Goal: Find specific page/section: Find specific page/section

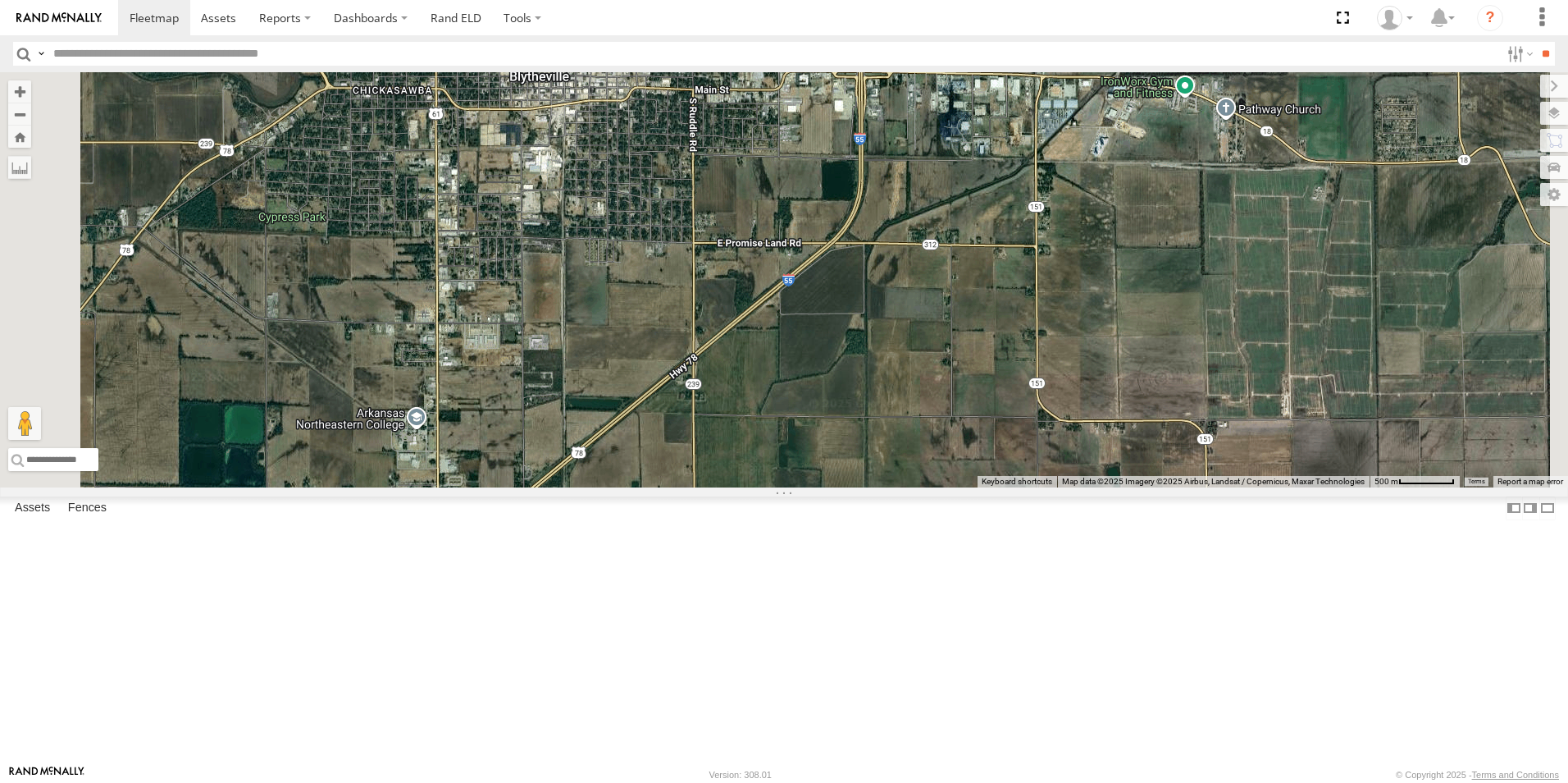
click at [0, 0] on span at bounding box center [0, 0] width 0 height 0
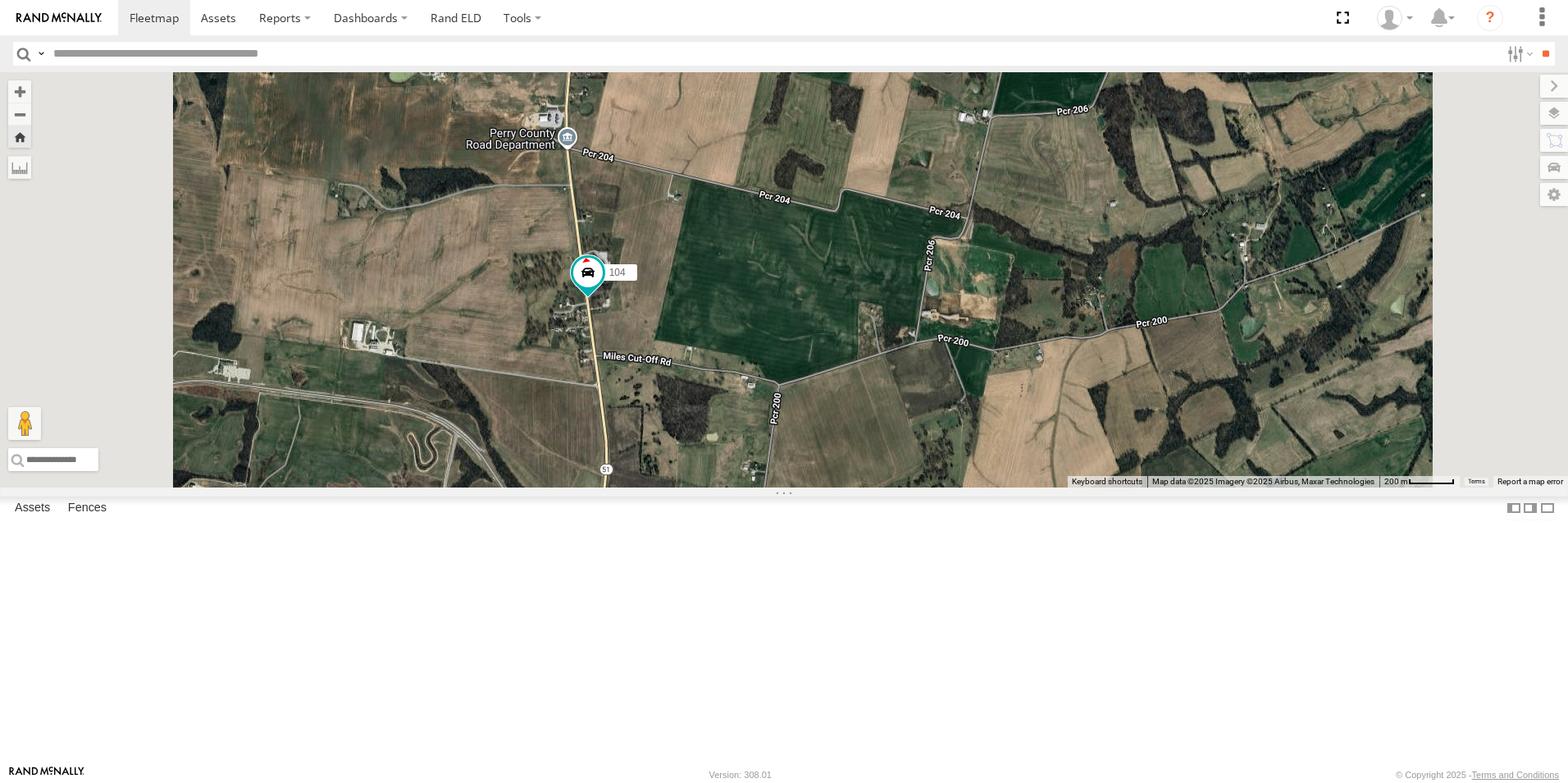
drag, startPoint x: 715, startPoint y: 253, endPoint x: 736, endPoint y: 461, distance: 209.1
click at [736, 461] on div "104" at bounding box center [784, 280] width 1568 height 415
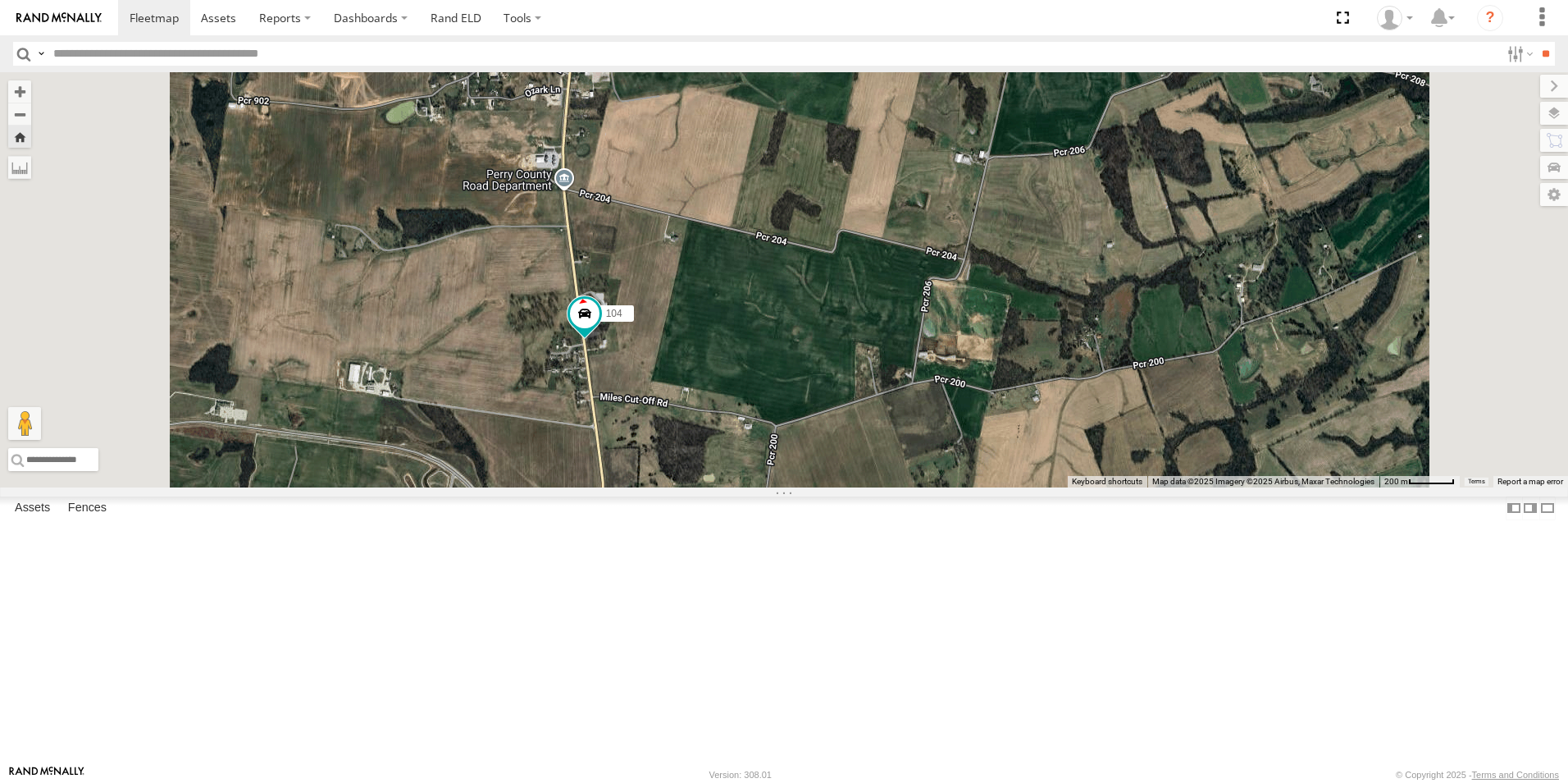
drag, startPoint x: 706, startPoint y: 390, endPoint x: 706, endPoint y: 450, distance: 60.0
click at [706, 450] on div "104" at bounding box center [784, 280] width 1568 height 415
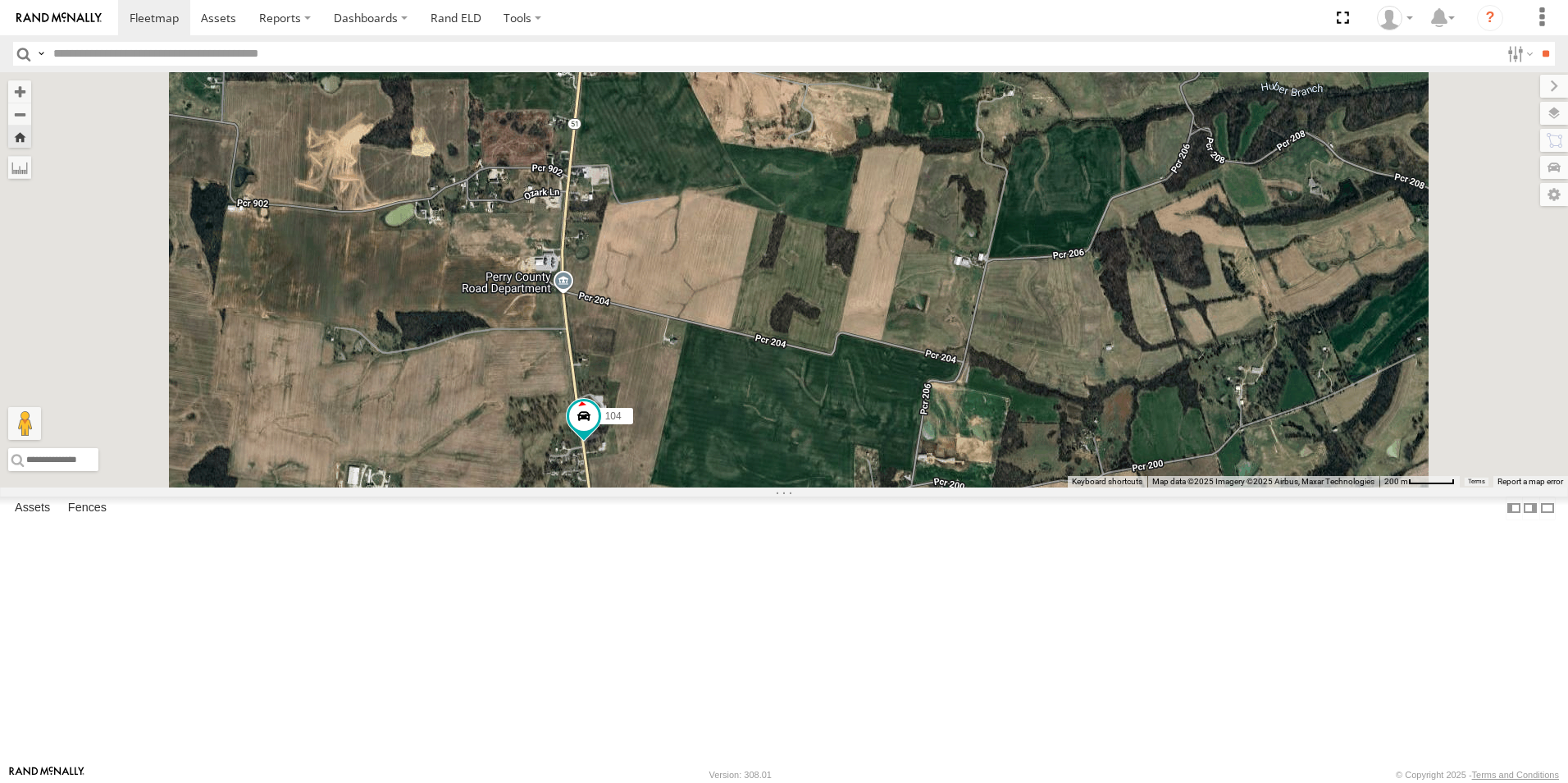
drag, startPoint x: 707, startPoint y: 398, endPoint x: 707, endPoint y: 433, distance: 35.0
click at [707, 435] on div "104" at bounding box center [784, 280] width 1568 height 415
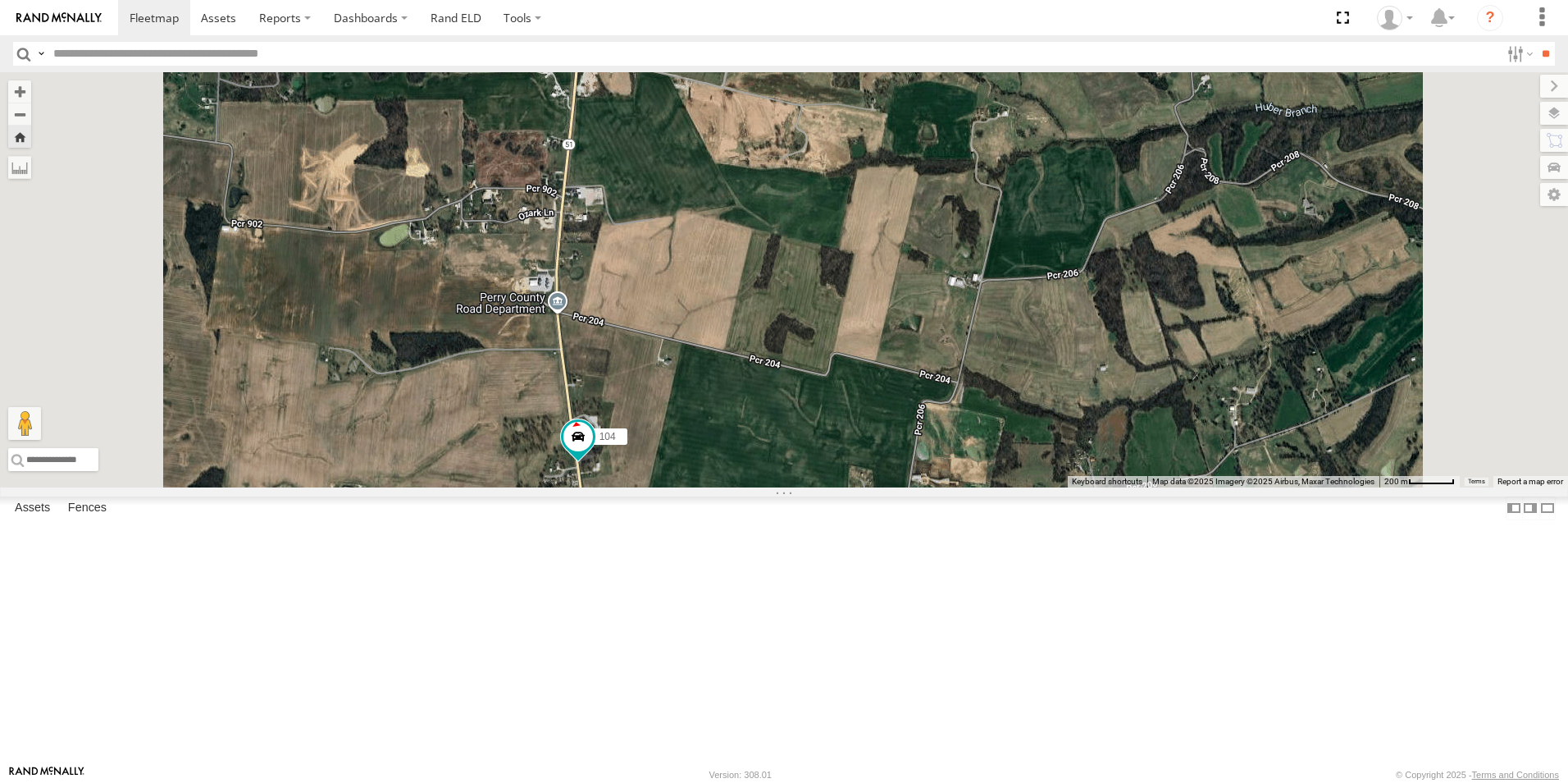
drag, startPoint x: 697, startPoint y: 424, endPoint x: 691, endPoint y: 457, distance: 33.5
click at [691, 458] on div "104" at bounding box center [784, 280] width 1568 height 415
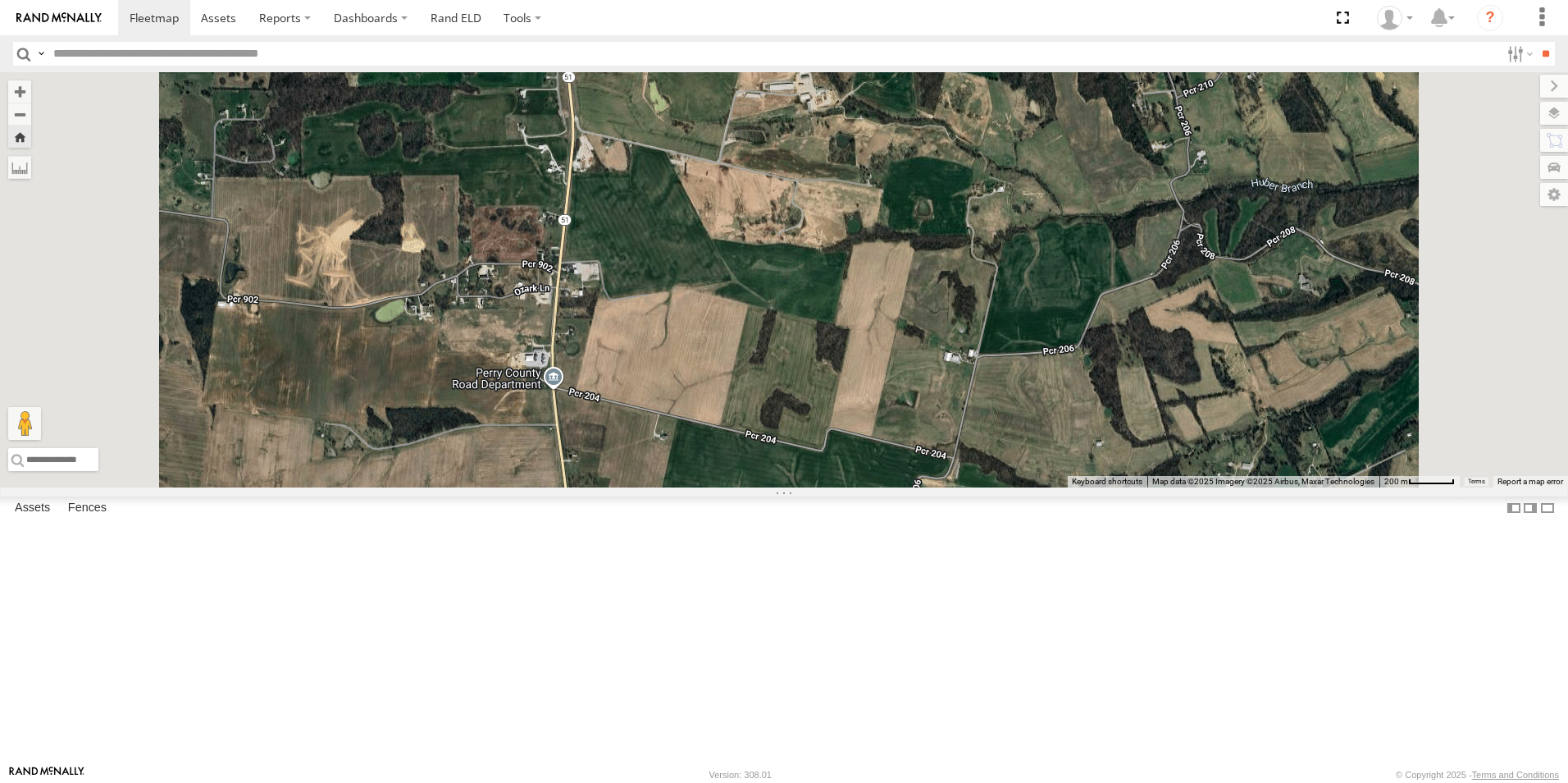
click at [690, 448] on div "104" at bounding box center [784, 280] width 1568 height 415
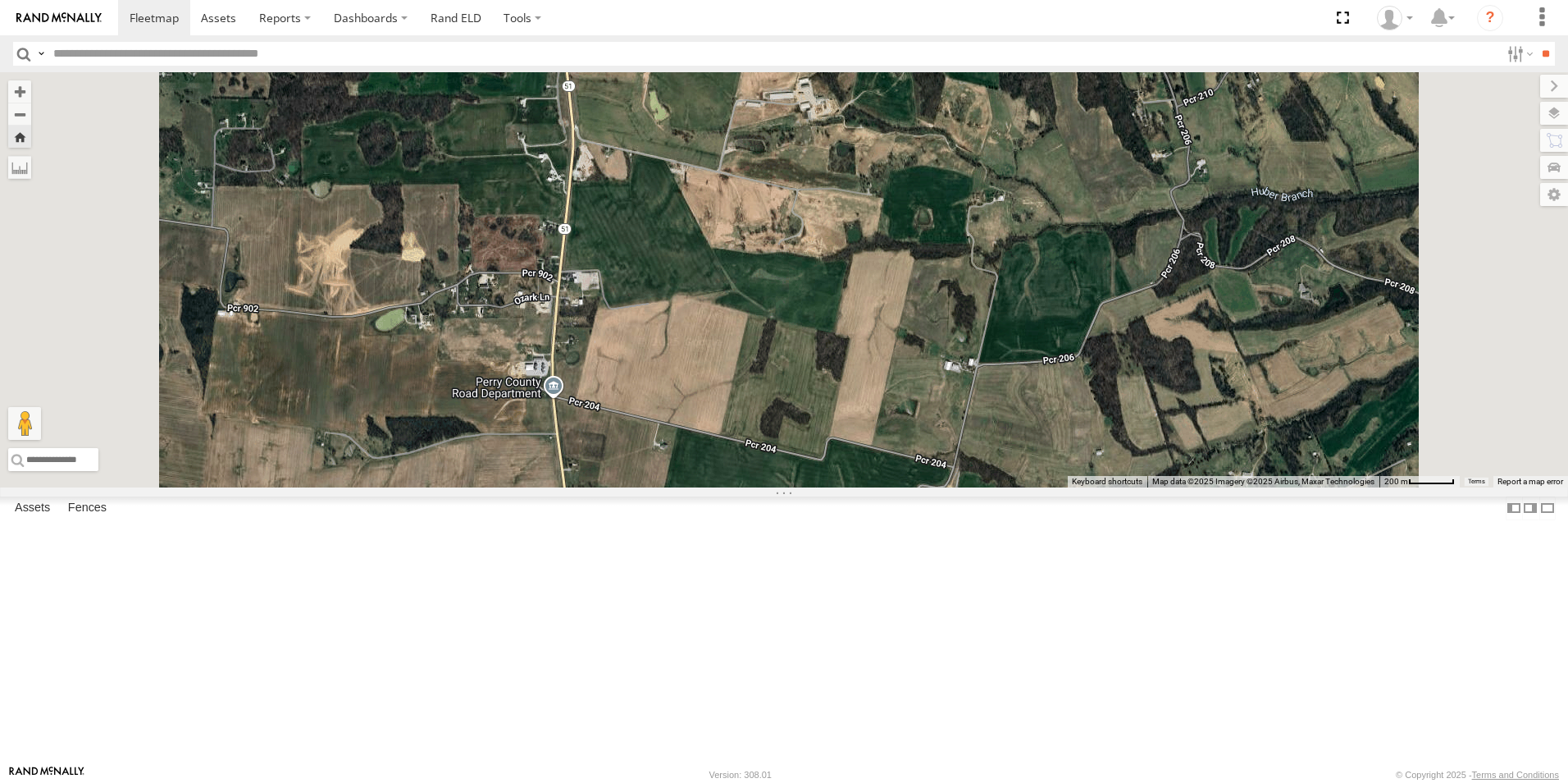
drag, startPoint x: 687, startPoint y: 399, endPoint x: 681, endPoint y: 448, distance: 49.4
click at [681, 448] on div "104" at bounding box center [784, 280] width 1568 height 415
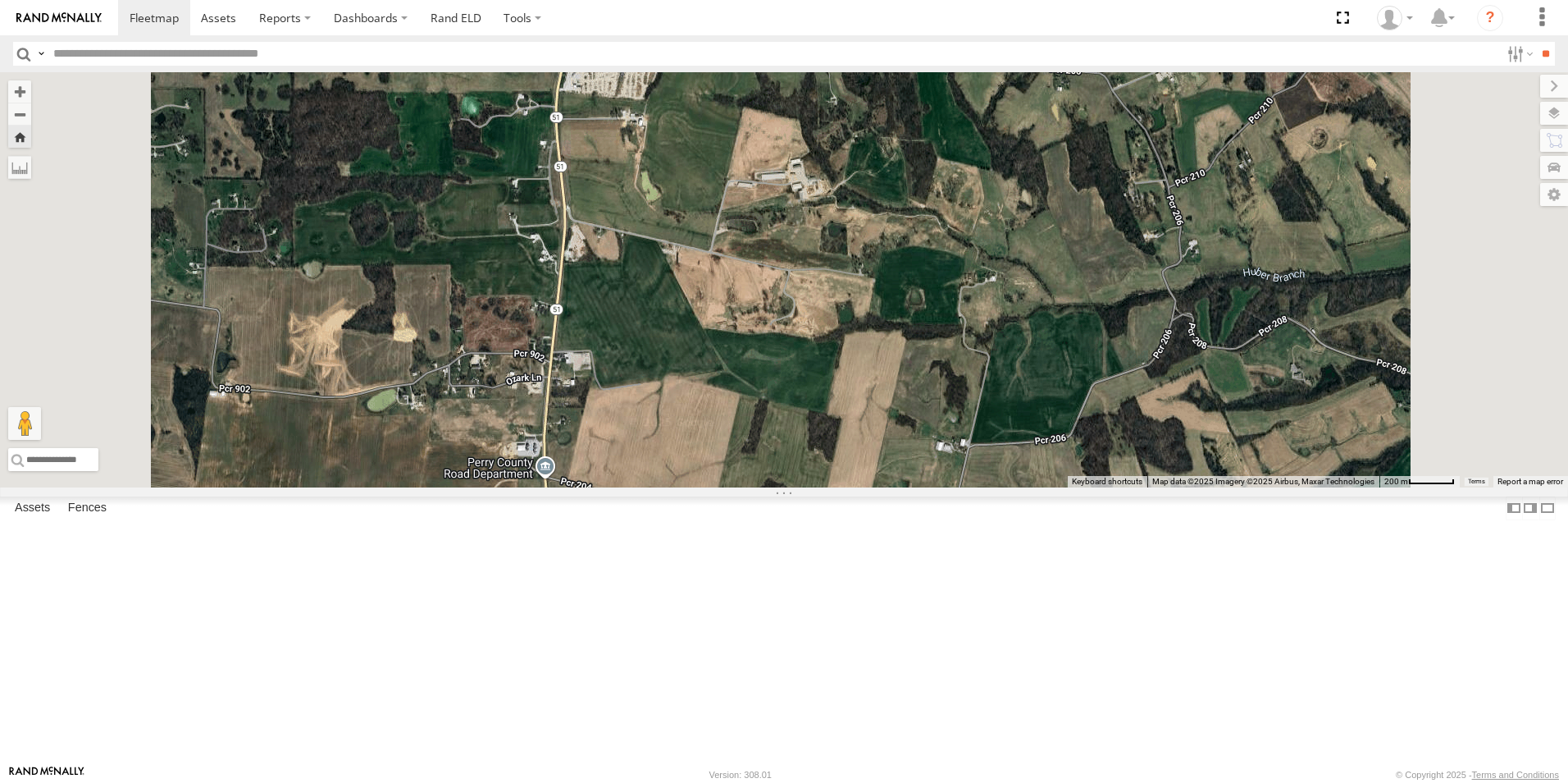
drag, startPoint x: 680, startPoint y: 426, endPoint x: 680, endPoint y: 440, distance: 14.0
click at [680, 440] on div "104" at bounding box center [784, 280] width 1568 height 415
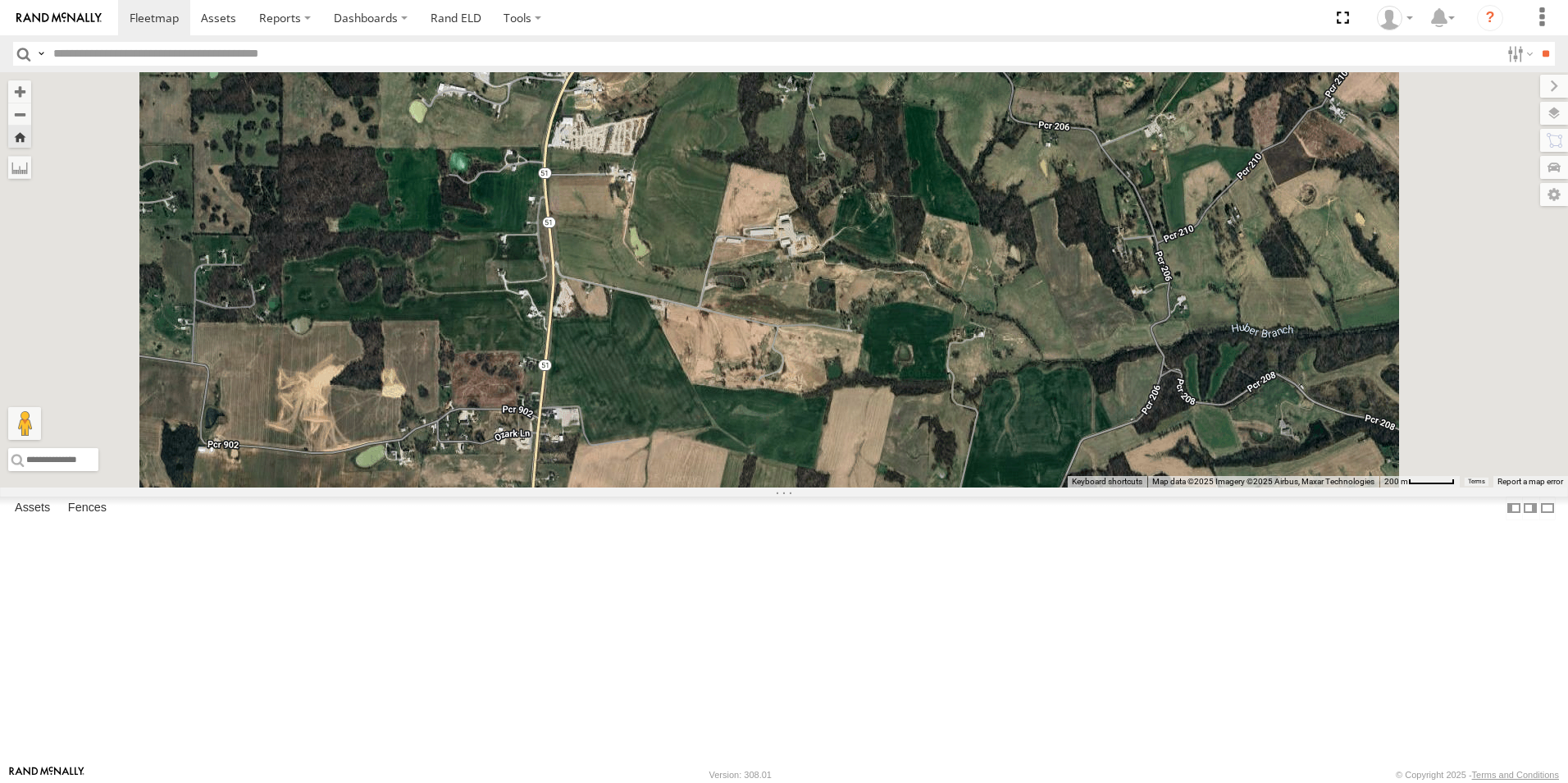
drag, startPoint x: 680, startPoint y: 430, endPoint x: 671, endPoint y: 424, distance: 10.8
click at [667, 466] on div "104" at bounding box center [784, 280] width 1568 height 415
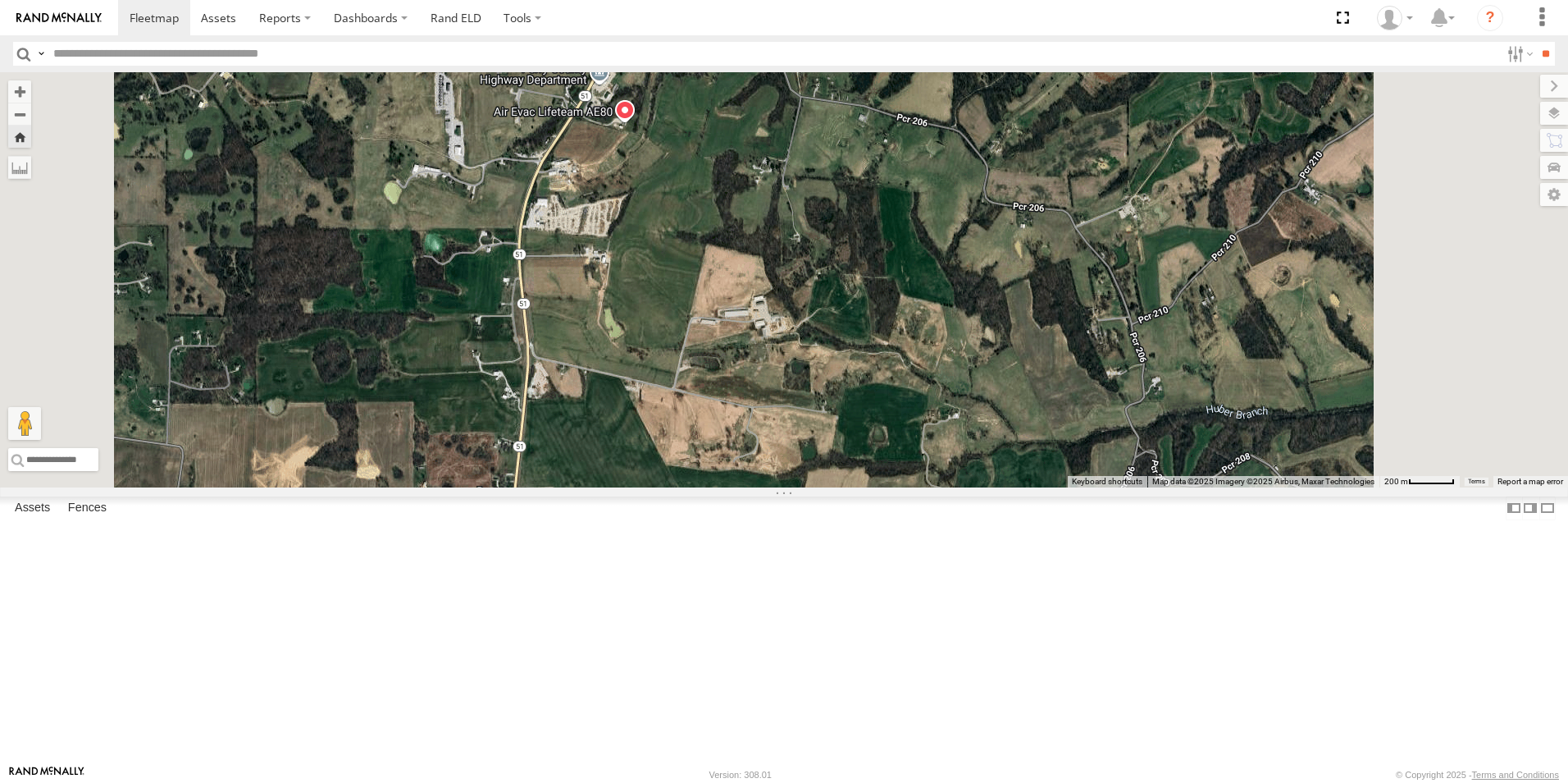
drag, startPoint x: 673, startPoint y: 385, endPoint x: 656, endPoint y: 448, distance: 65.3
click at [648, 475] on div "104" at bounding box center [784, 280] width 1568 height 415
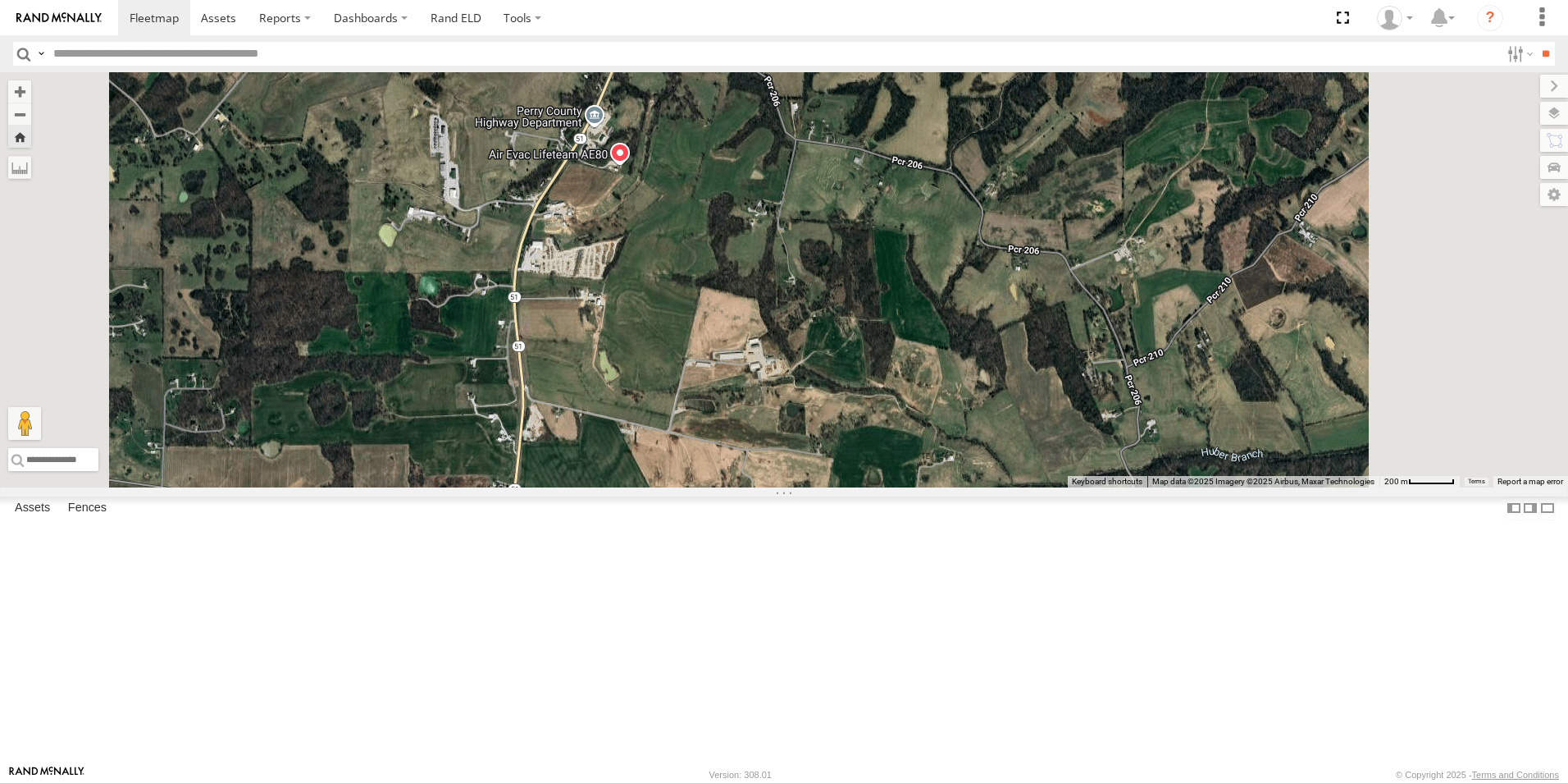
drag, startPoint x: 671, startPoint y: 363, endPoint x: 661, endPoint y: 463, distance: 100.5
click at [661, 463] on div "104" at bounding box center [784, 280] width 1568 height 415
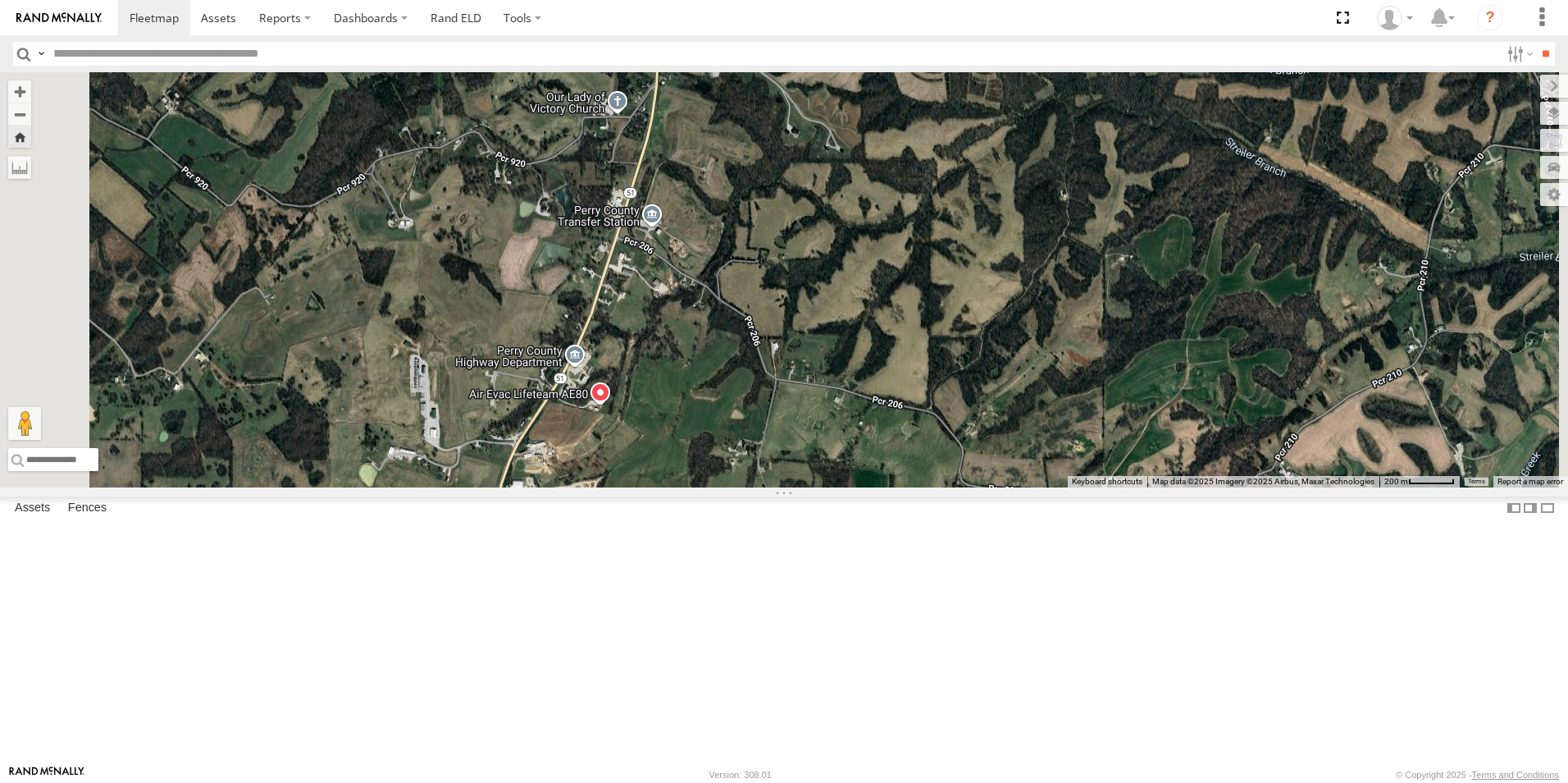
click at [682, 476] on div "104" at bounding box center [784, 280] width 1568 height 415
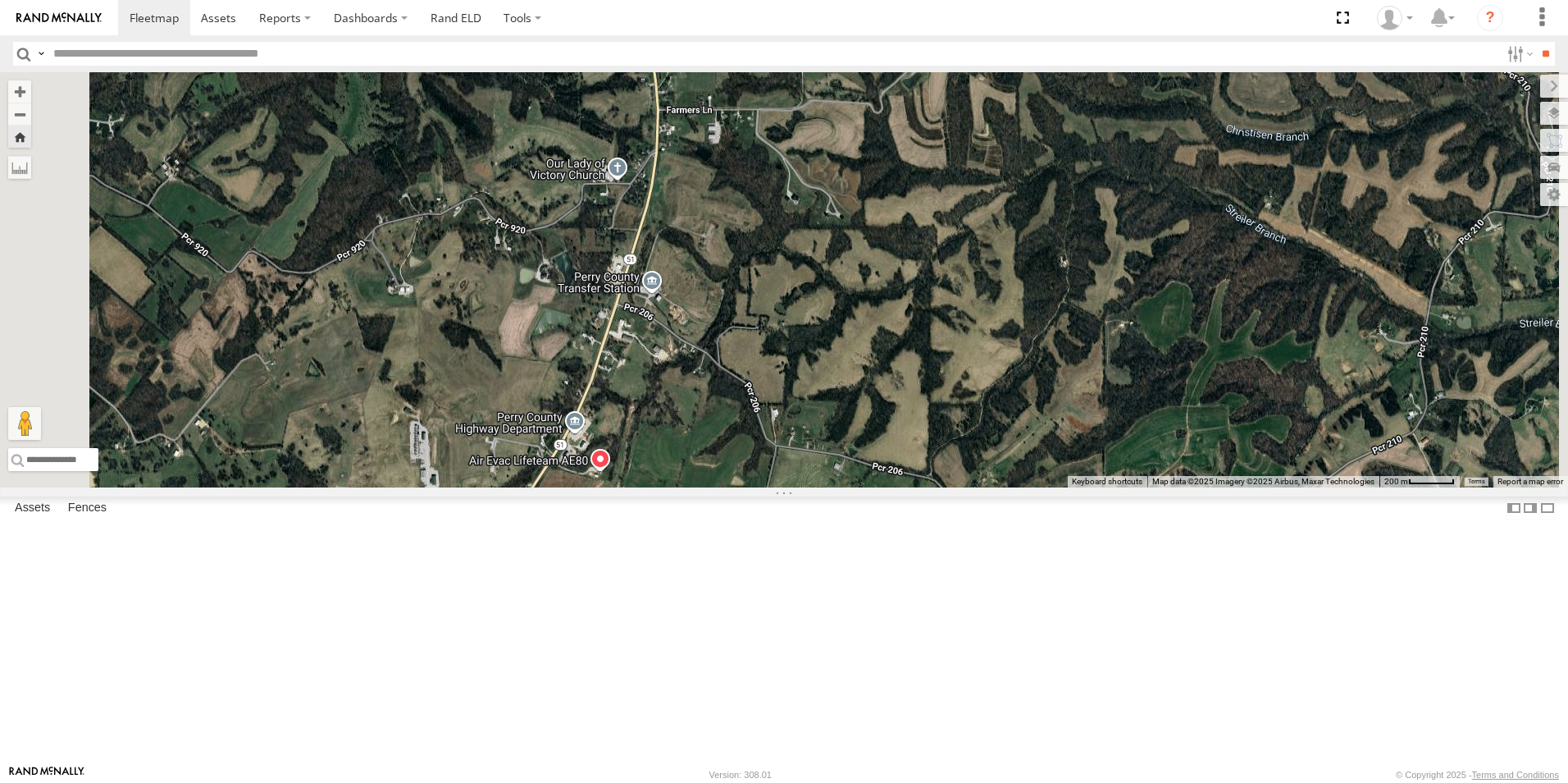
drag, startPoint x: 708, startPoint y: 415, endPoint x: 708, endPoint y: 462, distance: 47.0
click at [708, 462] on div "104" at bounding box center [784, 280] width 1568 height 415
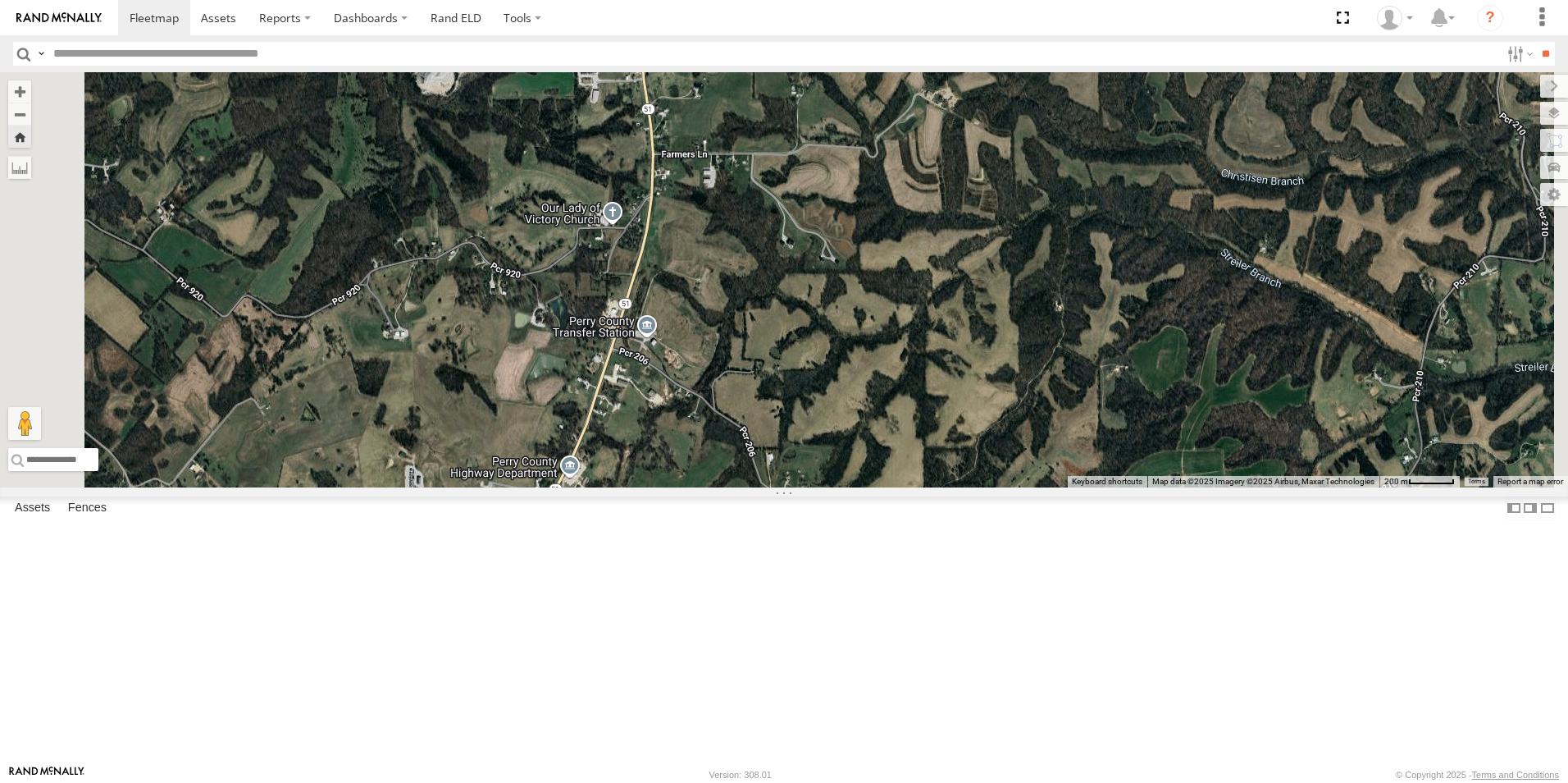
drag, startPoint x: 712, startPoint y: 420, endPoint x: 708, endPoint y: 437, distance: 17.5
click at [708, 437] on div "104" at bounding box center [784, 280] width 1568 height 415
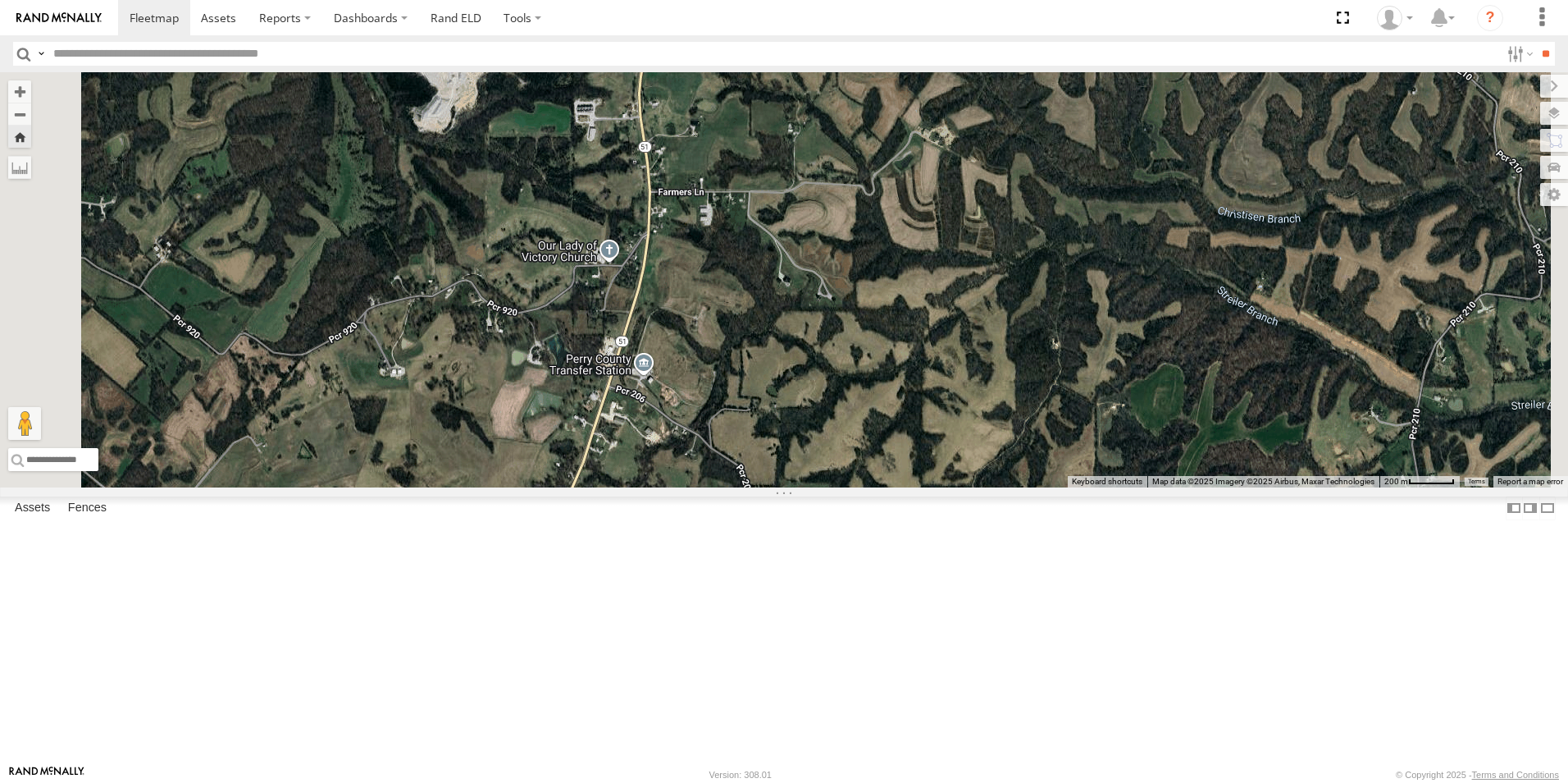
drag, startPoint x: 711, startPoint y: 424, endPoint x: 710, endPoint y: 454, distance: 30.0
click at [710, 454] on div "104" at bounding box center [784, 280] width 1568 height 415
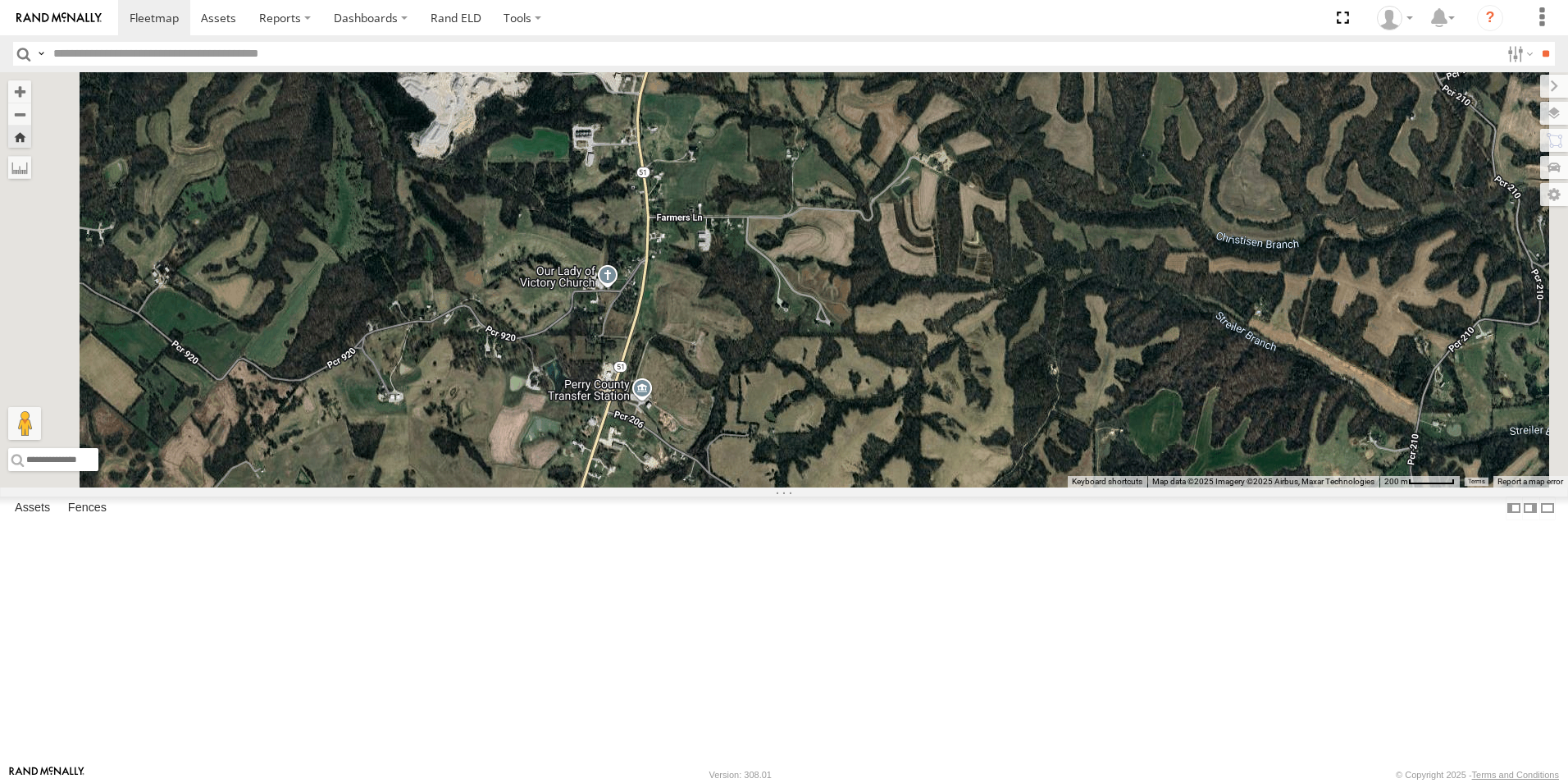
drag, startPoint x: 704, startPoint y: 405, endPoint x: 700, endPoint y: 424, distance: 19.4
click at [700, 424] on div "104" at bounding box center [784, 280] width 1568 height 415
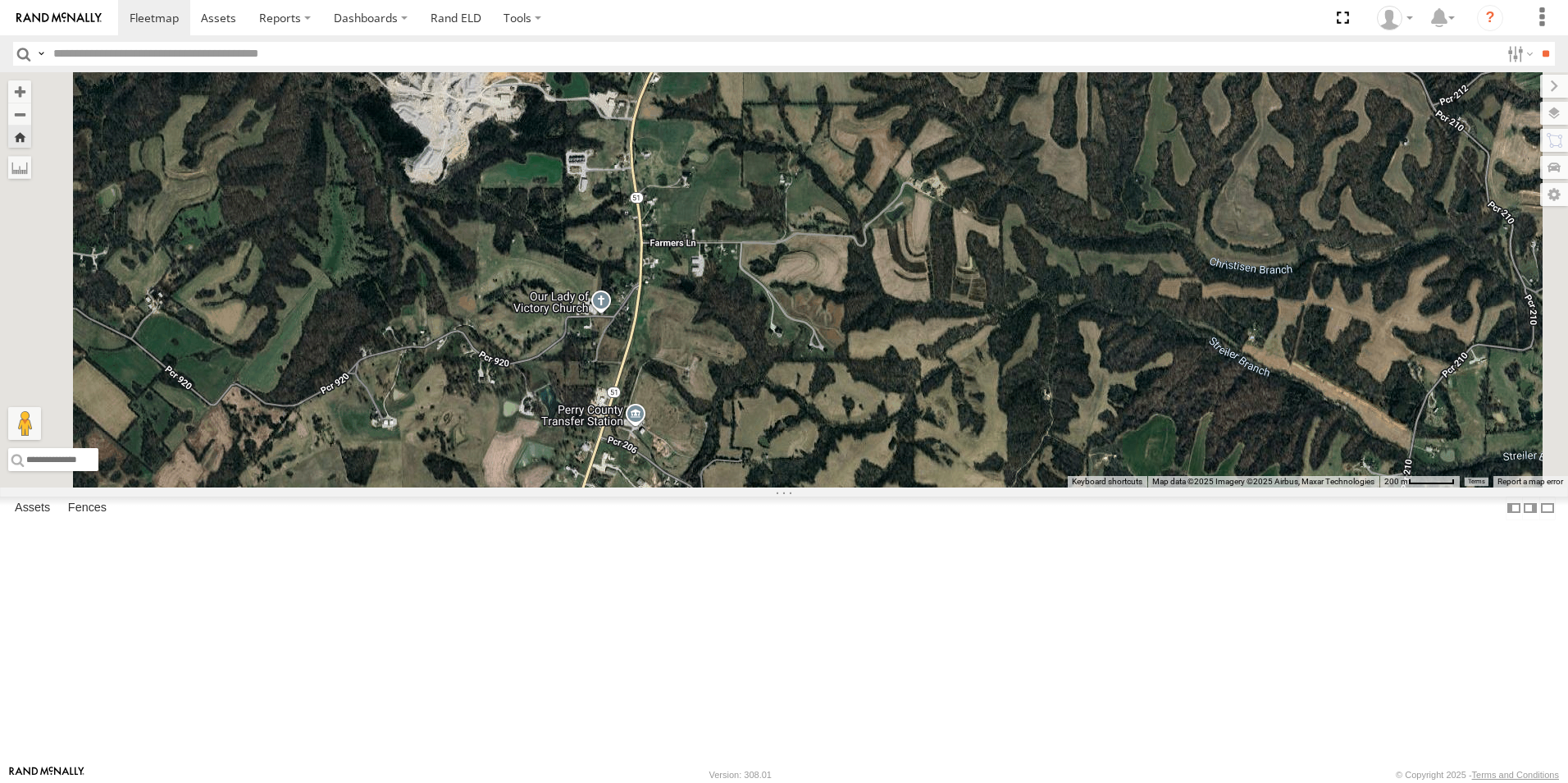
drag, startPoint x: 706, startPoint y: 384, endPoint x: 684, endPoint y: 419, distance: 41.3
click at [684, 419] on div "104" at bounding box center [784, 280] width 1568 height 415
drag, startPoint x: 697, startPoint y: 385, endPoint x: 674, endPoint y: 450, distance: 68.9
click at [674, 450] on div "104" at bounding box center [784, 280] width 1568 height 415
drag, startPoint x: 691, startPoint y: 372, endPoint x: 680, endPoint y: 452, distance: 80.8
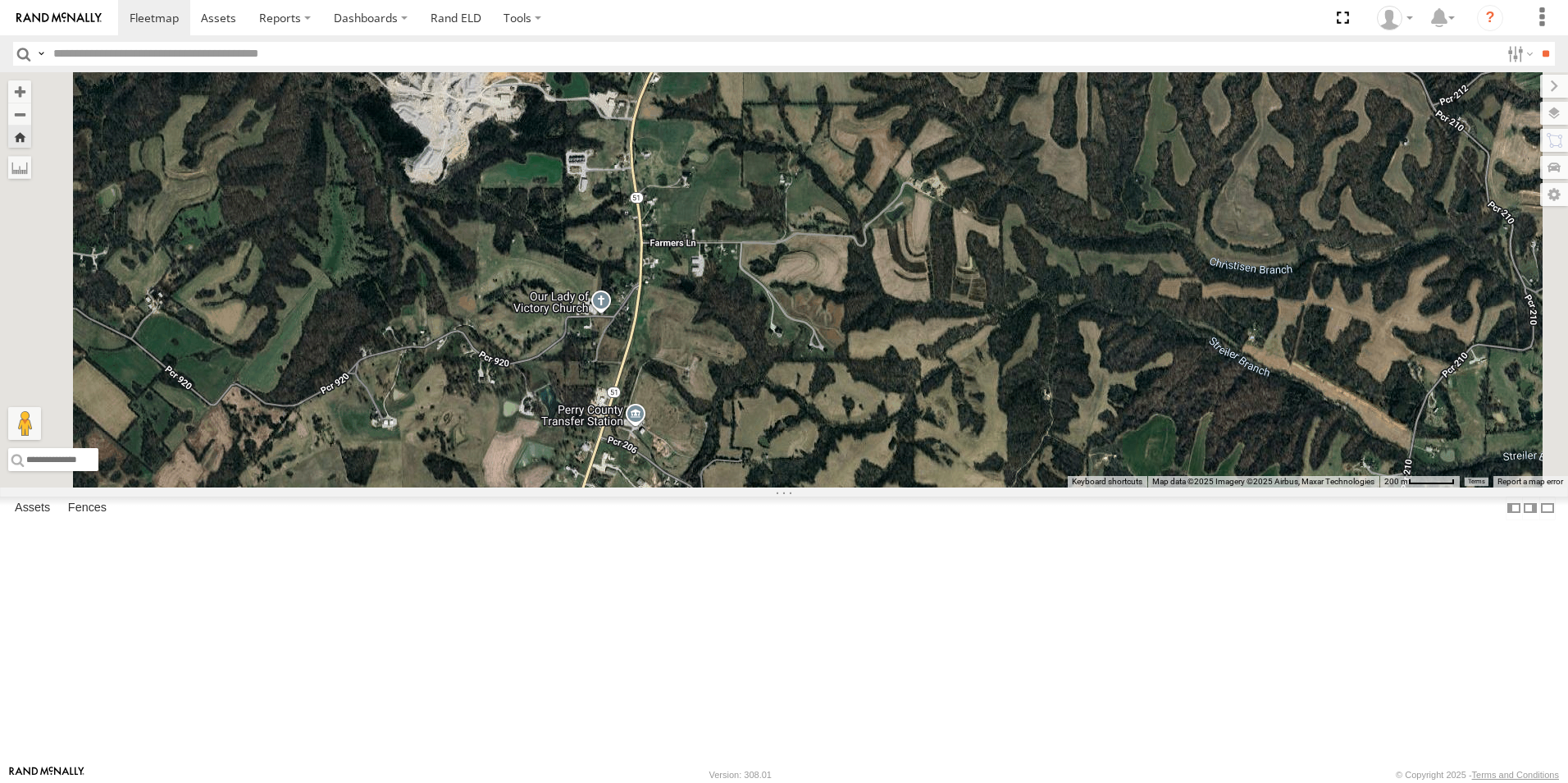
click at [680, 452] on div "104" at bounding box center [784, 280] width 1568 height 415
drag, startPoint x: 687, startPoint y: 381, endPoint x: 687, endPoint y: 455, distance: 74.0
click at [687, 455] on div "104" at bounding box center [784, 280] width 1568 height 415
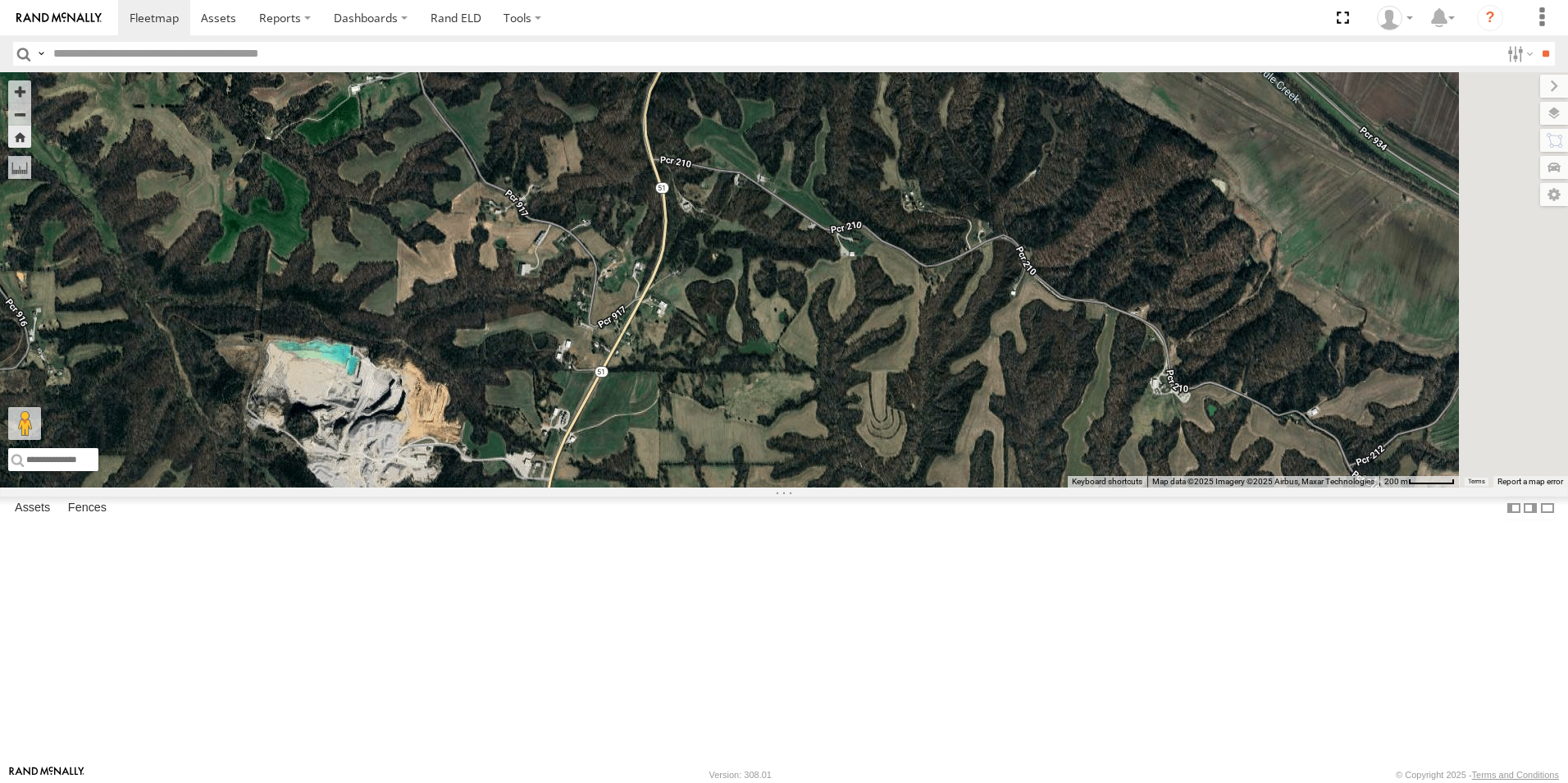
drag, startPoint x: 708, startPoint y: 385, endPoint x: 687, endPoint y: 443, distance: 61.7
click at [687, 447] on div "104" at bounding box center [784, 280] width 1568 height 415
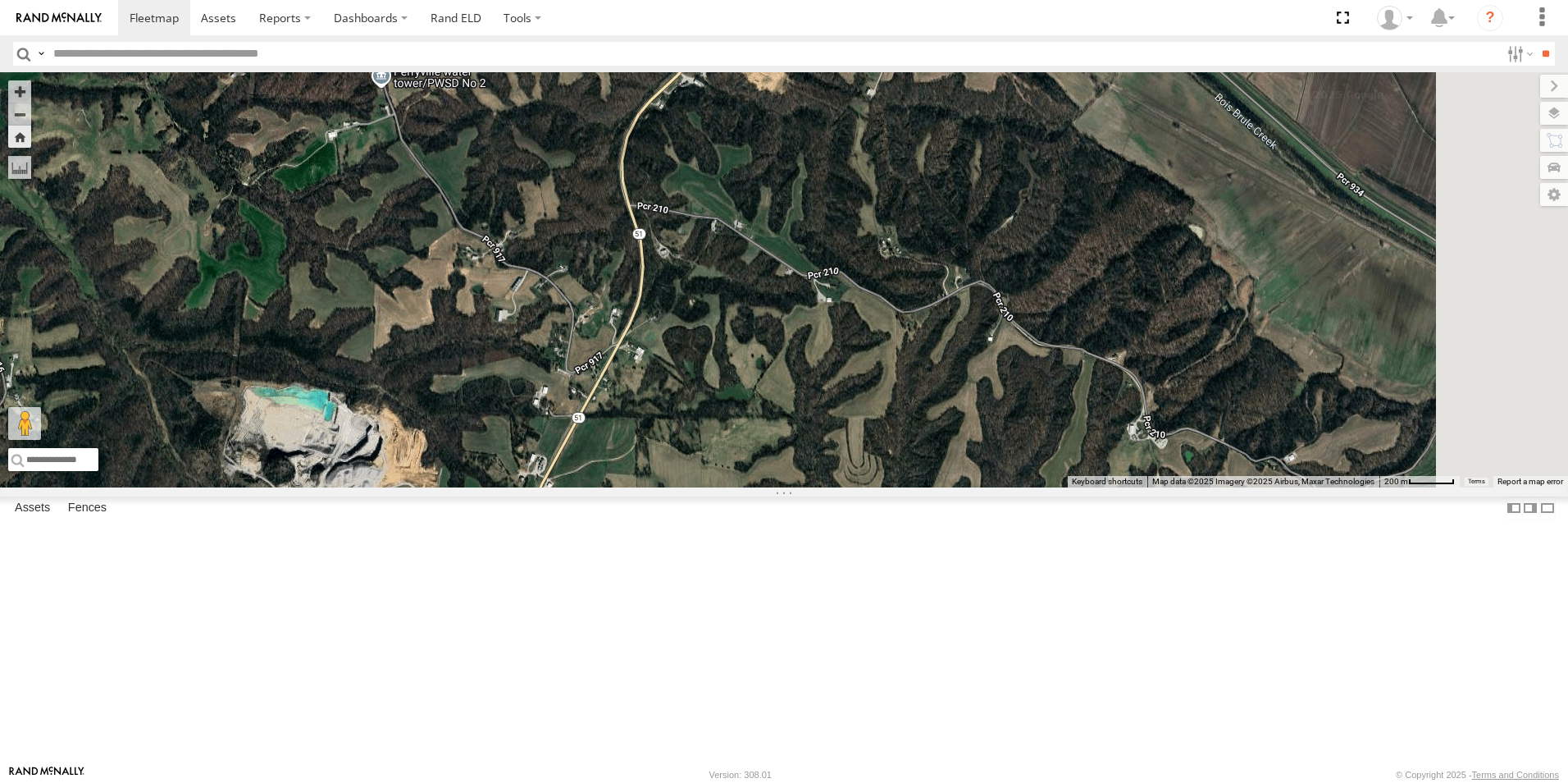
click at [693, 419] on div "104" at bounding box center [784, 280] width 1568 height 415
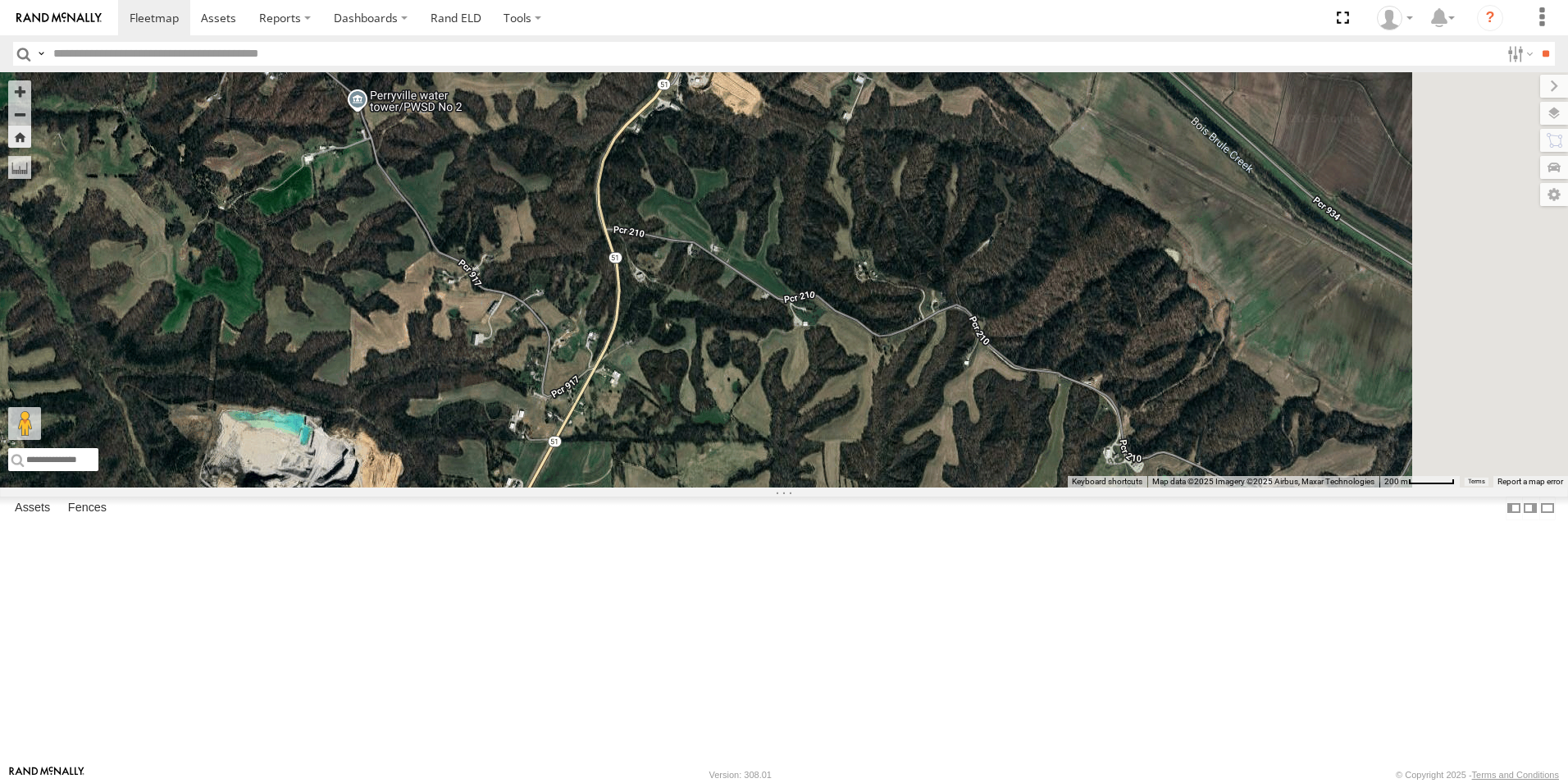
drag, startPoint x: 685, startPoint y: 442, endPoint x: 669, endPoint y: 443, distance: 16.0
click at [669, 448] on div "104" at bounding box center [784, 280] width 1568 height 415
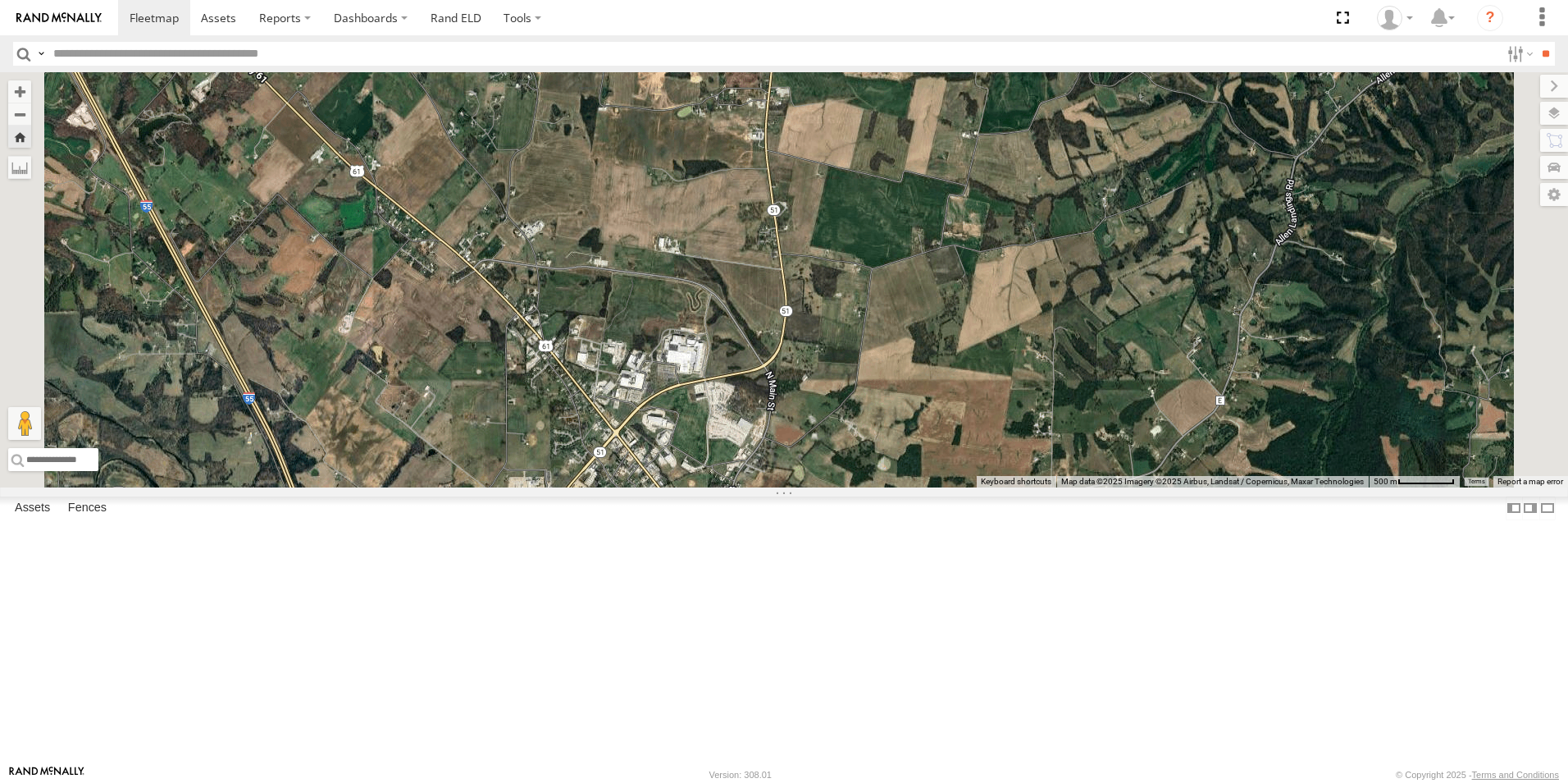
click at [0, 0] on div at bounding box center [0, 0] width 0 height 0
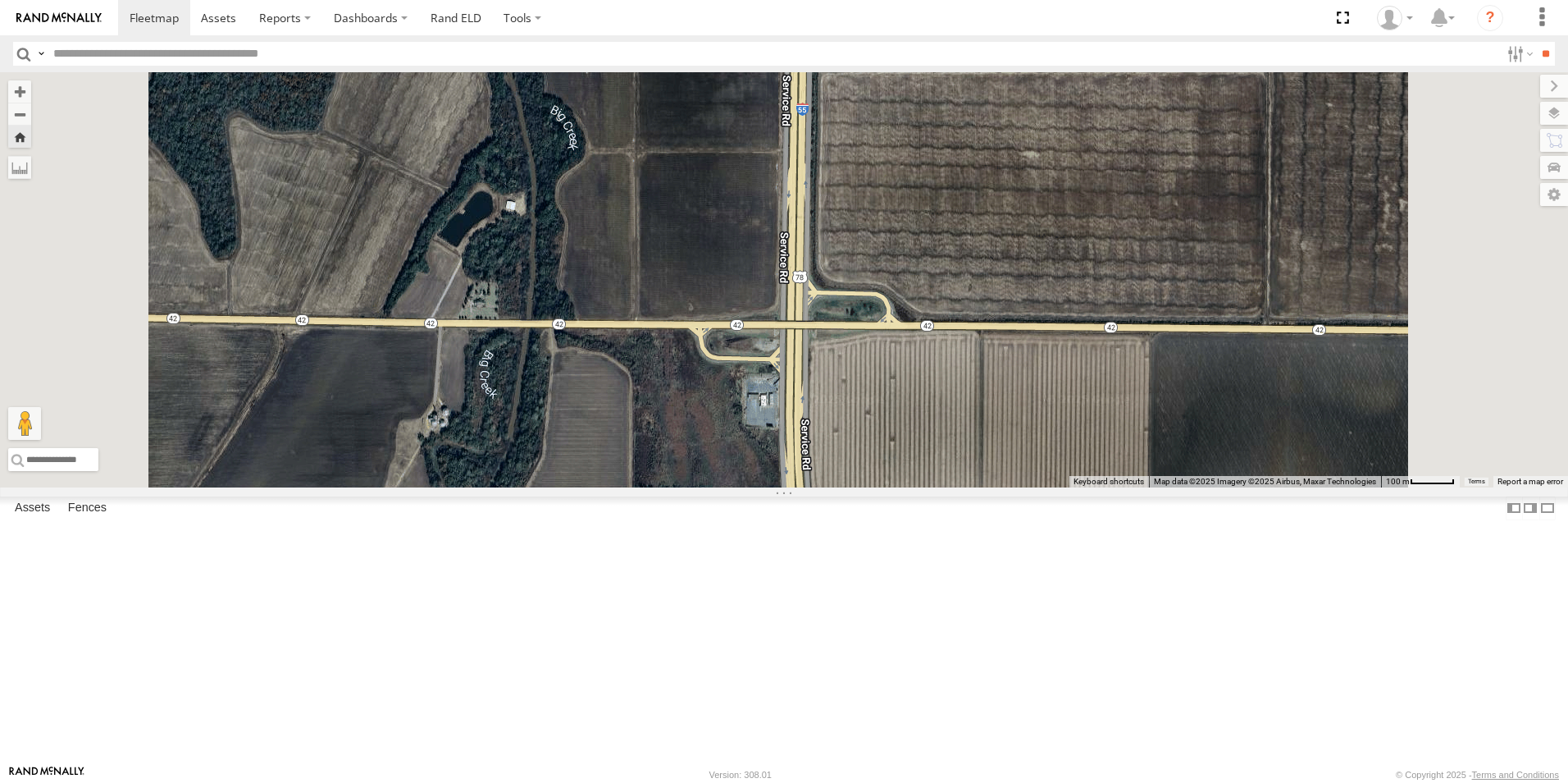
drag, startPoint x: 1025, startPoint y: 520, endPoint x: 1039, endPoint y: 210, distance: 310.3
click at [1038, 211] on div "110" at bounding box center [784, 280] width 1568 height 415
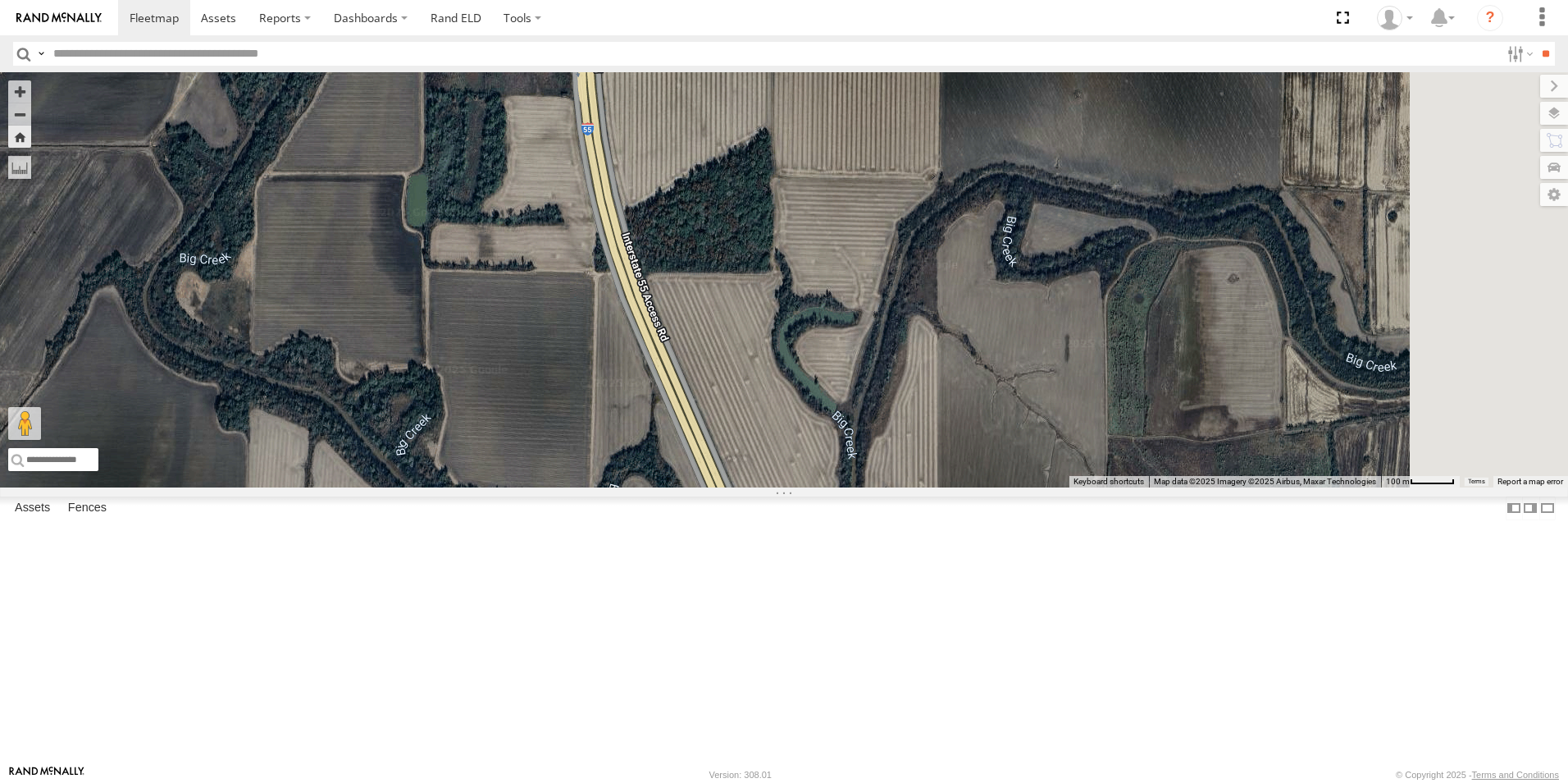
drag, startPoint x: 1176, startPoint y: 581, endPoint x: 927, endPoint y: 214, distance: 443.5
click at [927, 214] on div "110" at bounding box center [784, 280] width 1568 height 415
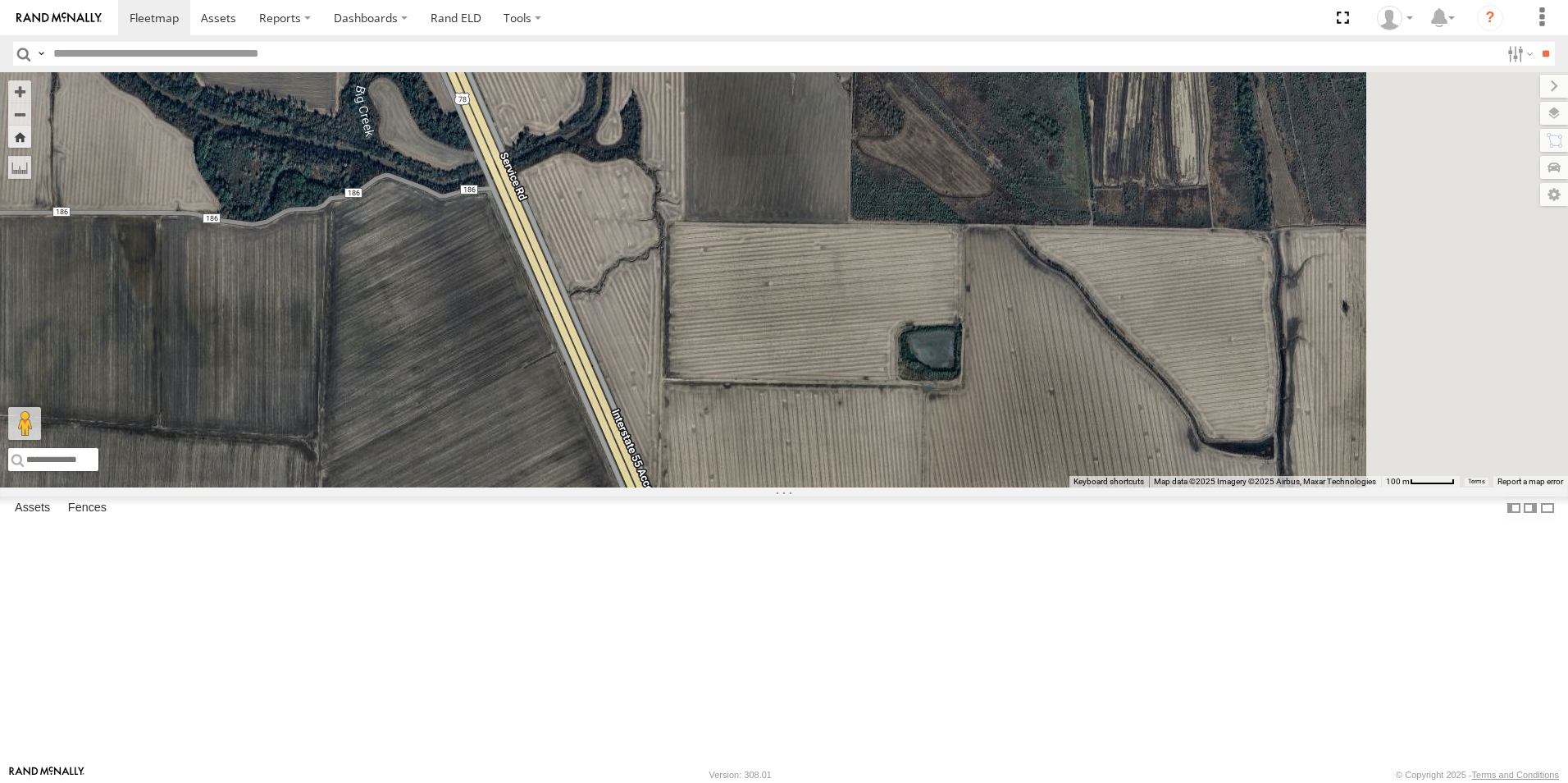
drag, startPoint x: 1052, startPoint y: 546, endPoint x: 870, endPoint y: 115, distance: 467.9
click at [870, 115] on div "110" at bounding box center [784, 280] width 1568 height 415
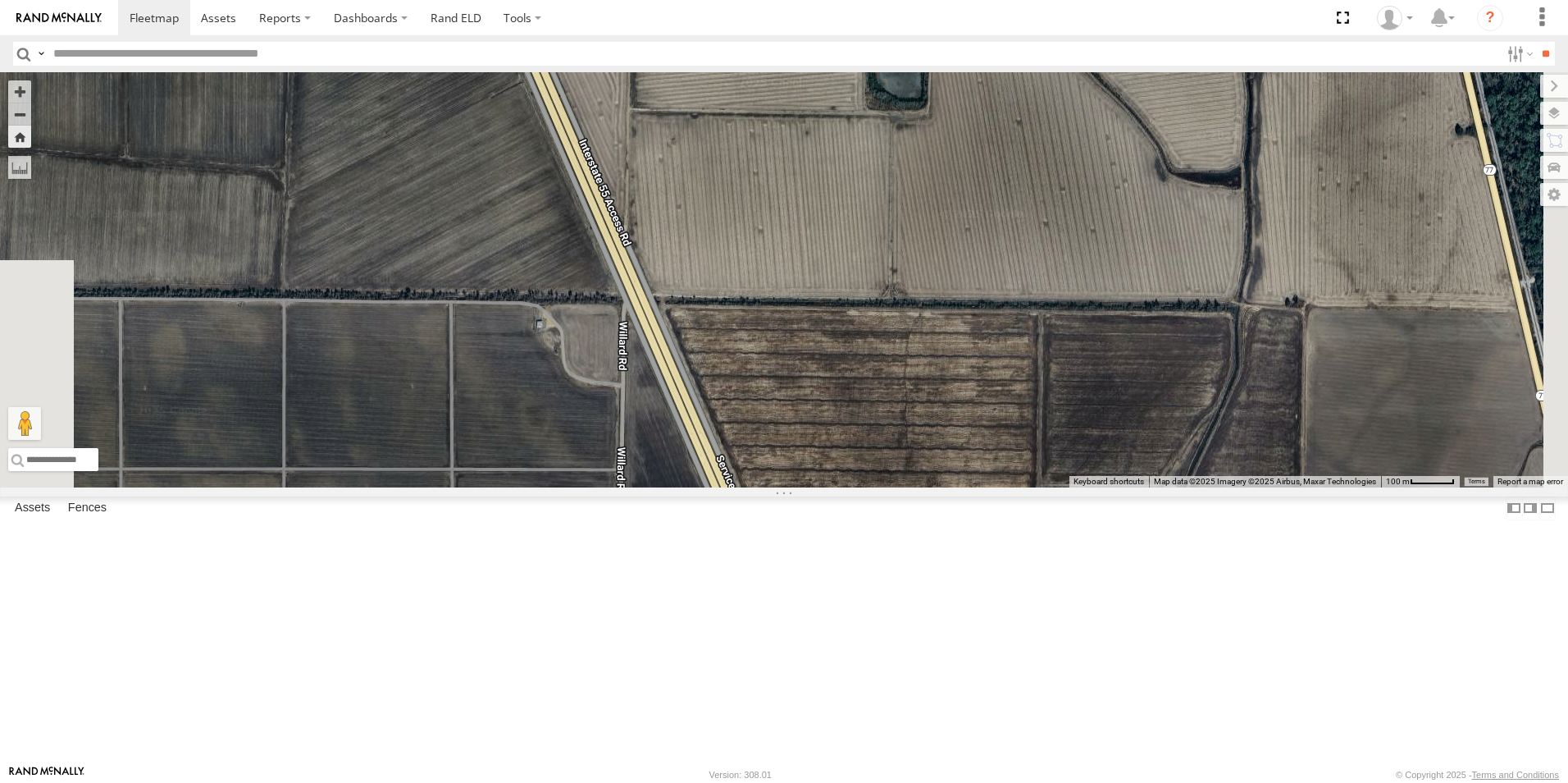
drag, startPoint x: 939, startPoint y: 350, endPoint x: 872, endPoint y: 94, distance: 264.6
click at [872, 94] on div "110" at bounding box center [784, 280] width 1568 height 415
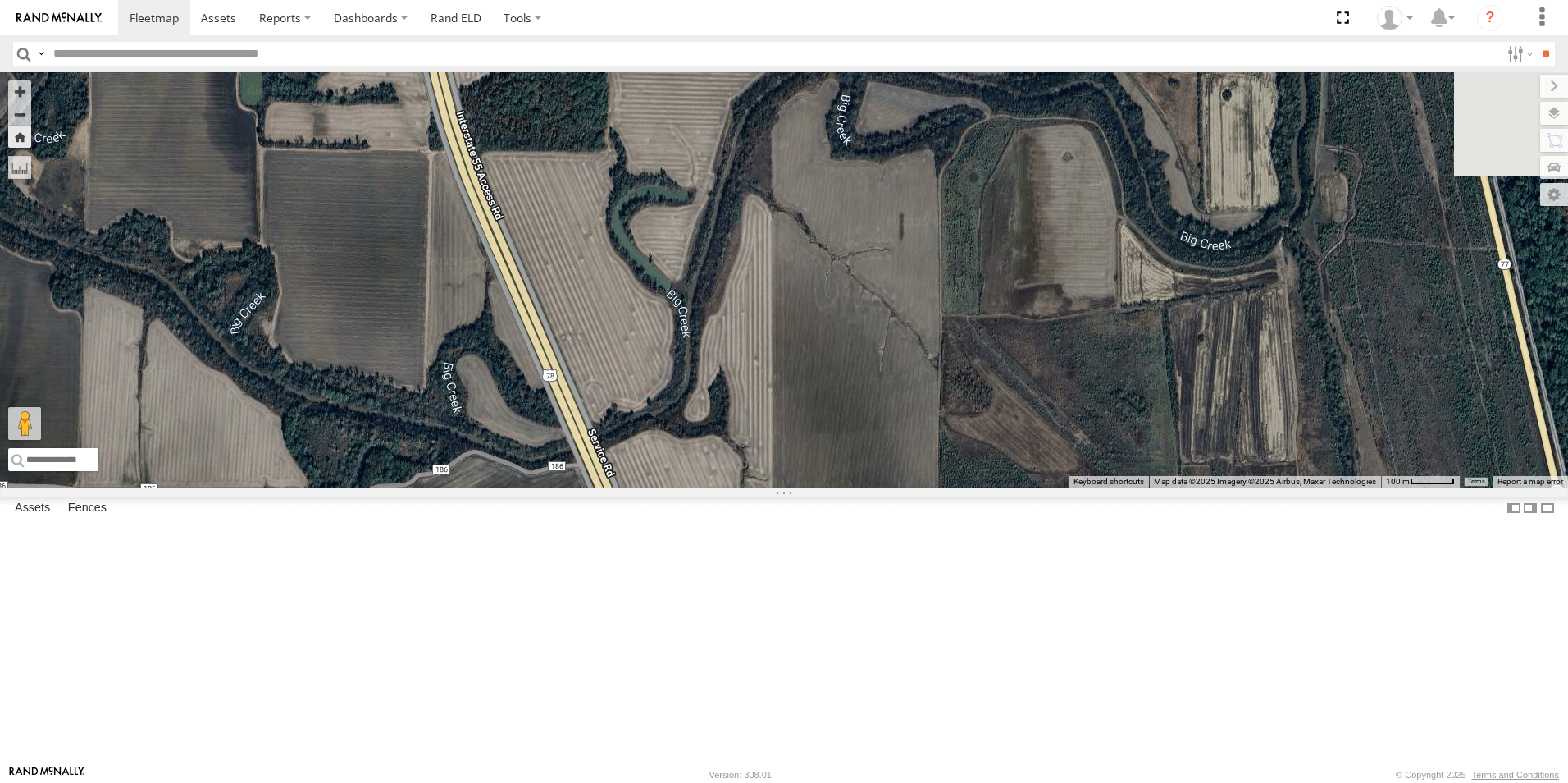
drag, startPoint x: 866, startPoint y: 176, endPoint x: 1018, endPoint y: 825, distance: 666.6
click at [1018, 782] on html at bounding box center [784, 391] width 1568 height 783
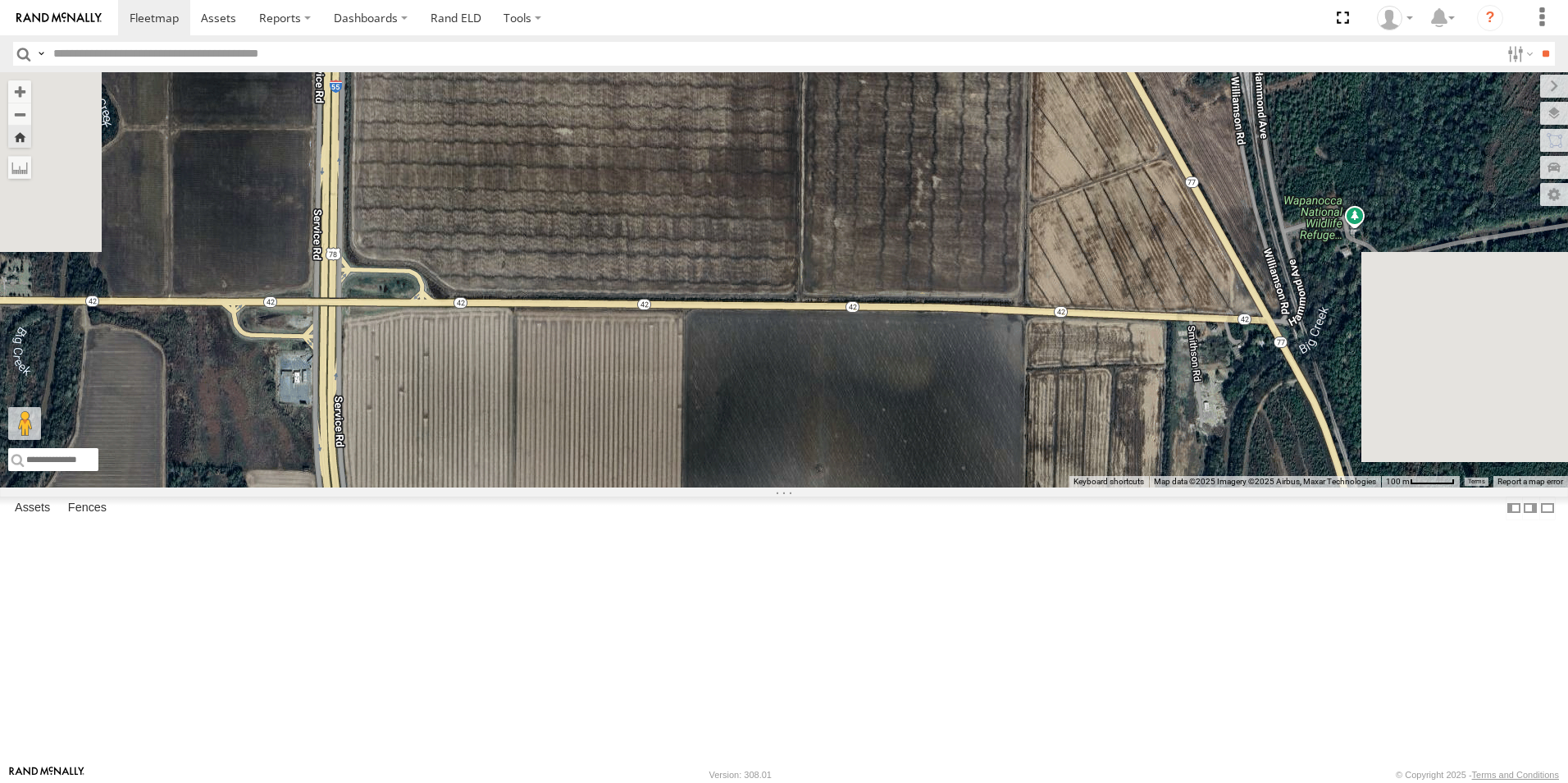
drag, startPoint x: 1030, startPoint y: 333, endPoint x: 909, endPoint y: 825, distance: 506.7
click at [909, 782] on html at bounding box center [784, 391] width 1568 height 783
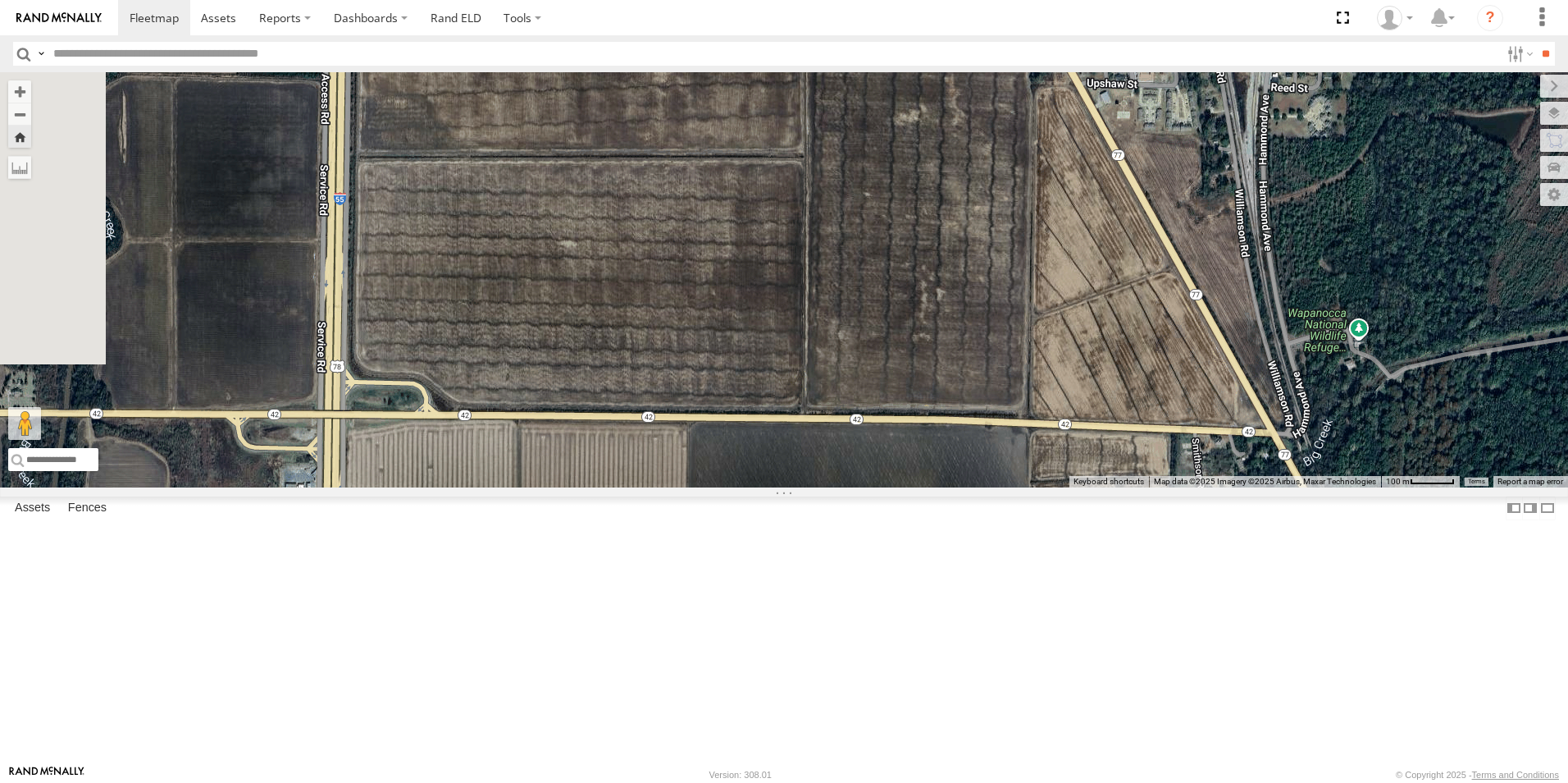
drag, startPoint x: 684, startPoint y: 446, endPoint x: 788, endPoint y: 825, distance: 393.0
click at [788, 782] on html at bounding box center [784, 391] width 1568 height 783
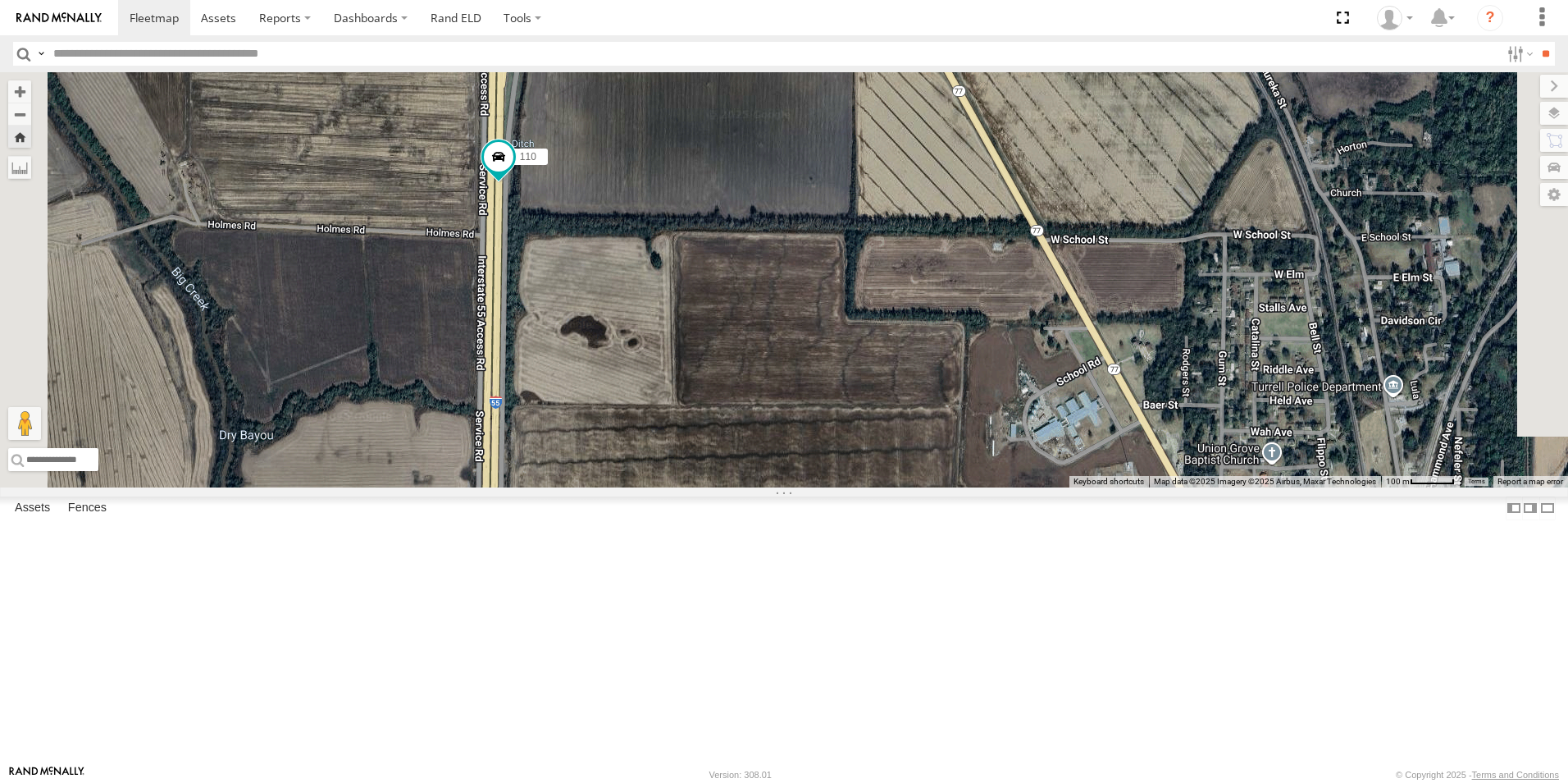
drag, startPoint x: 836, startPoint y: 452, endPoint x: 841, endPoint y: 628, distance: 176.1
click at [841, 488] on div "110" at bounding box center [784, 280] width 1568 height 415
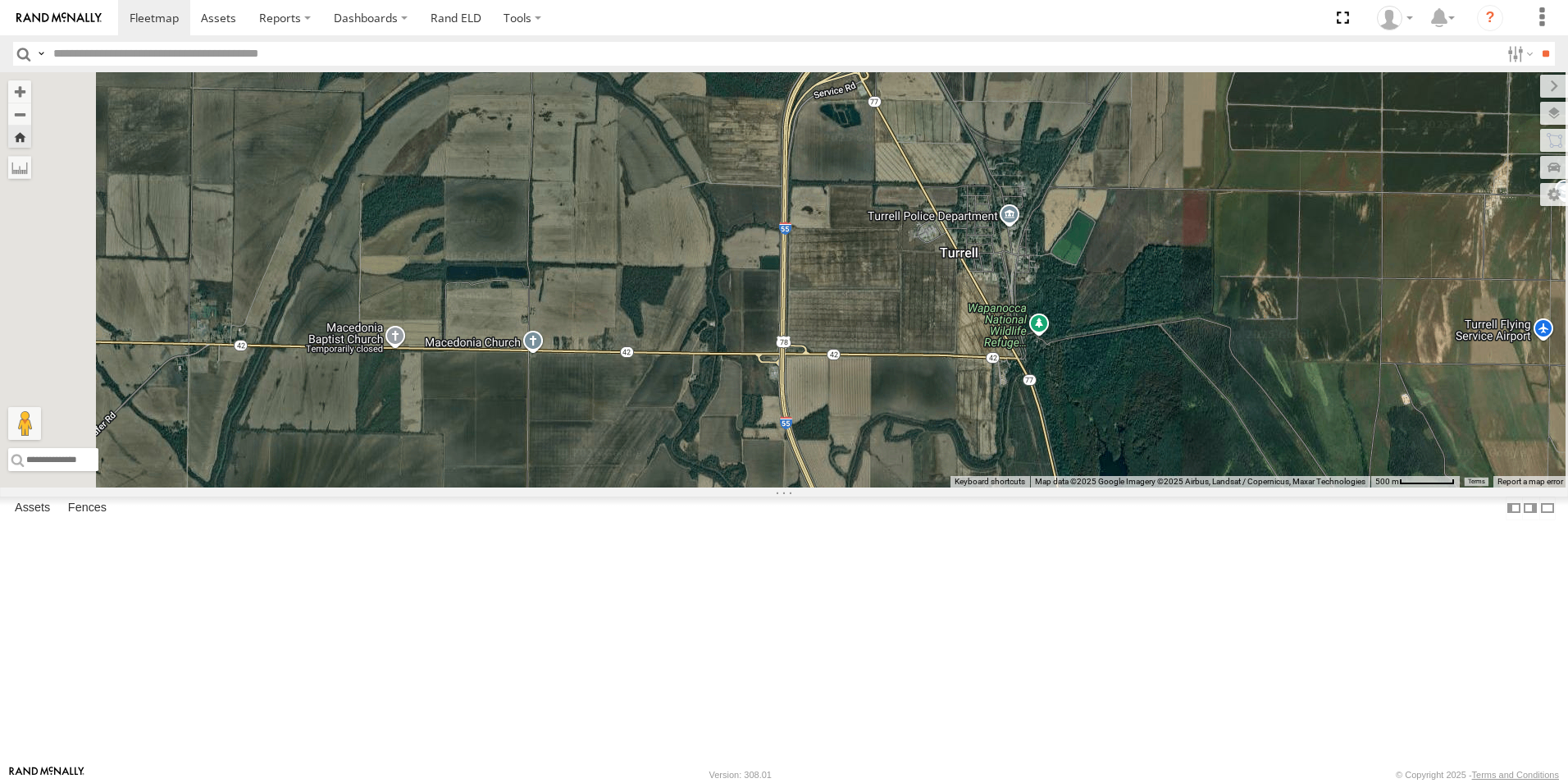
click at [0, 0] on span at bounding box center [0, 0] width 0 height 0
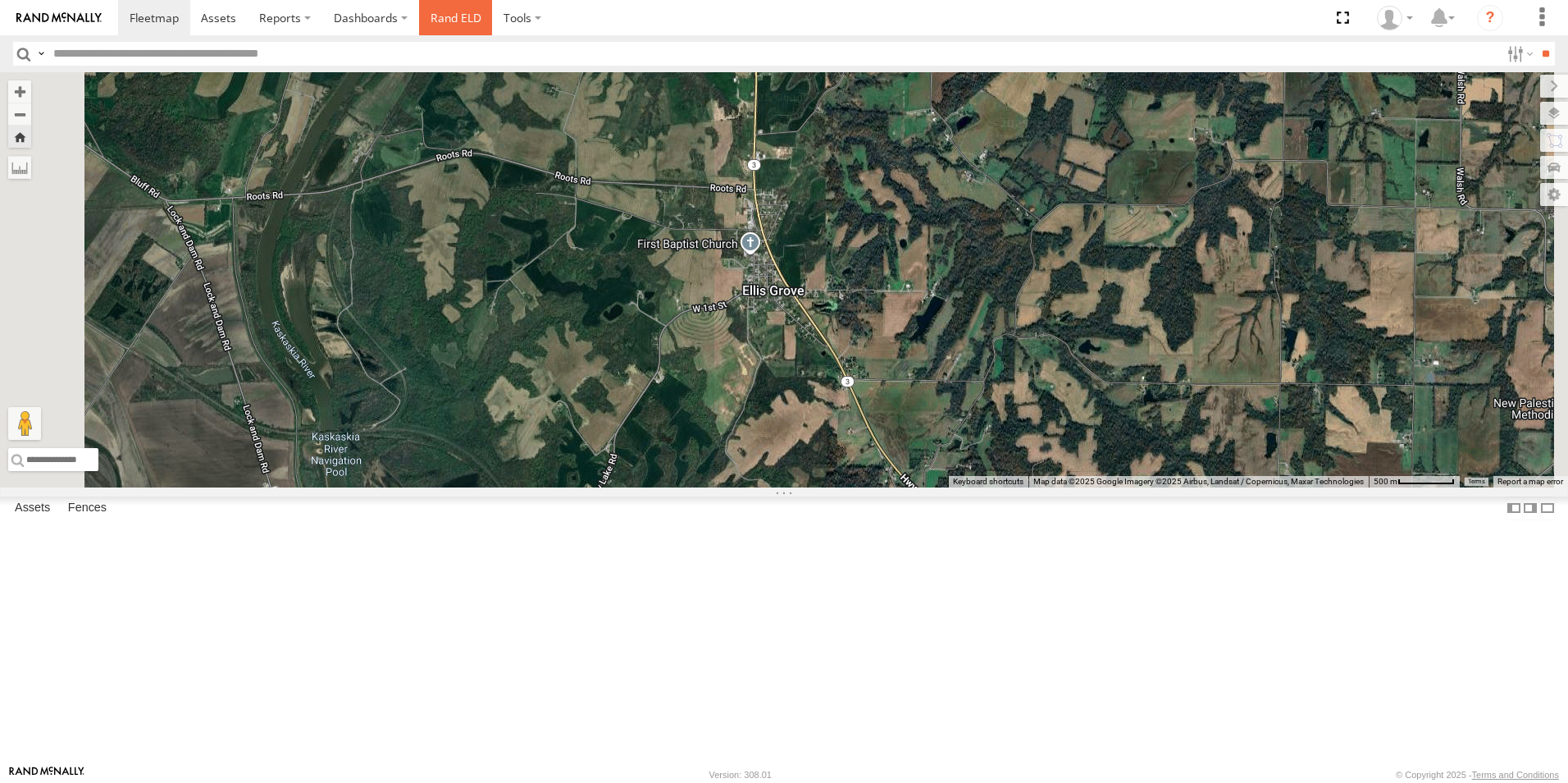
click at [469, 20] on link "Rand ELD" at bounding box center [456, 18] width 74 height 35
click at [0, 0] on span at bounding box center [0, 0] width 0 height 0
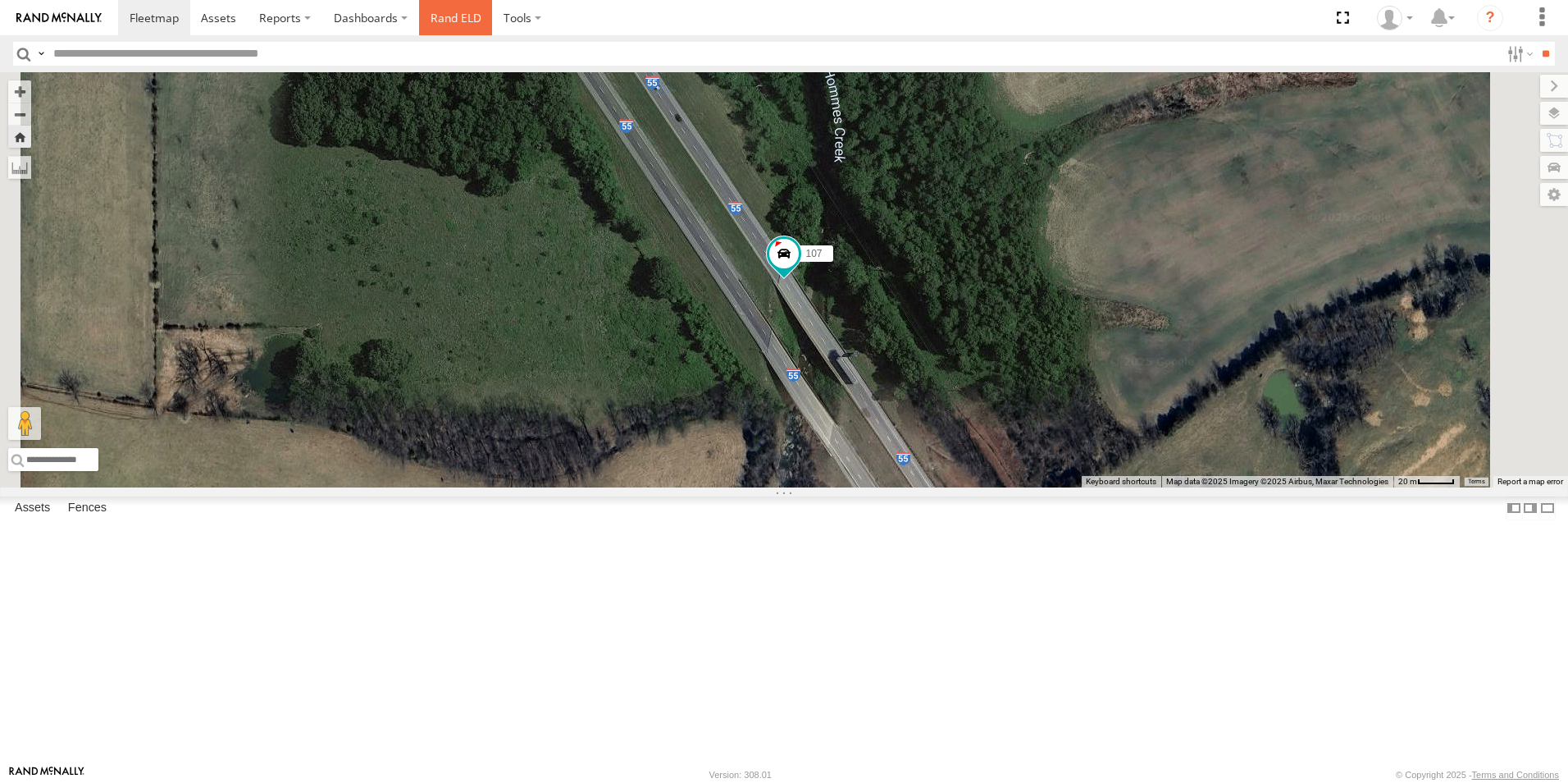
click at [460, 20] on link "Rand ELD" at bounding box center [456, 18] width 74 height 35
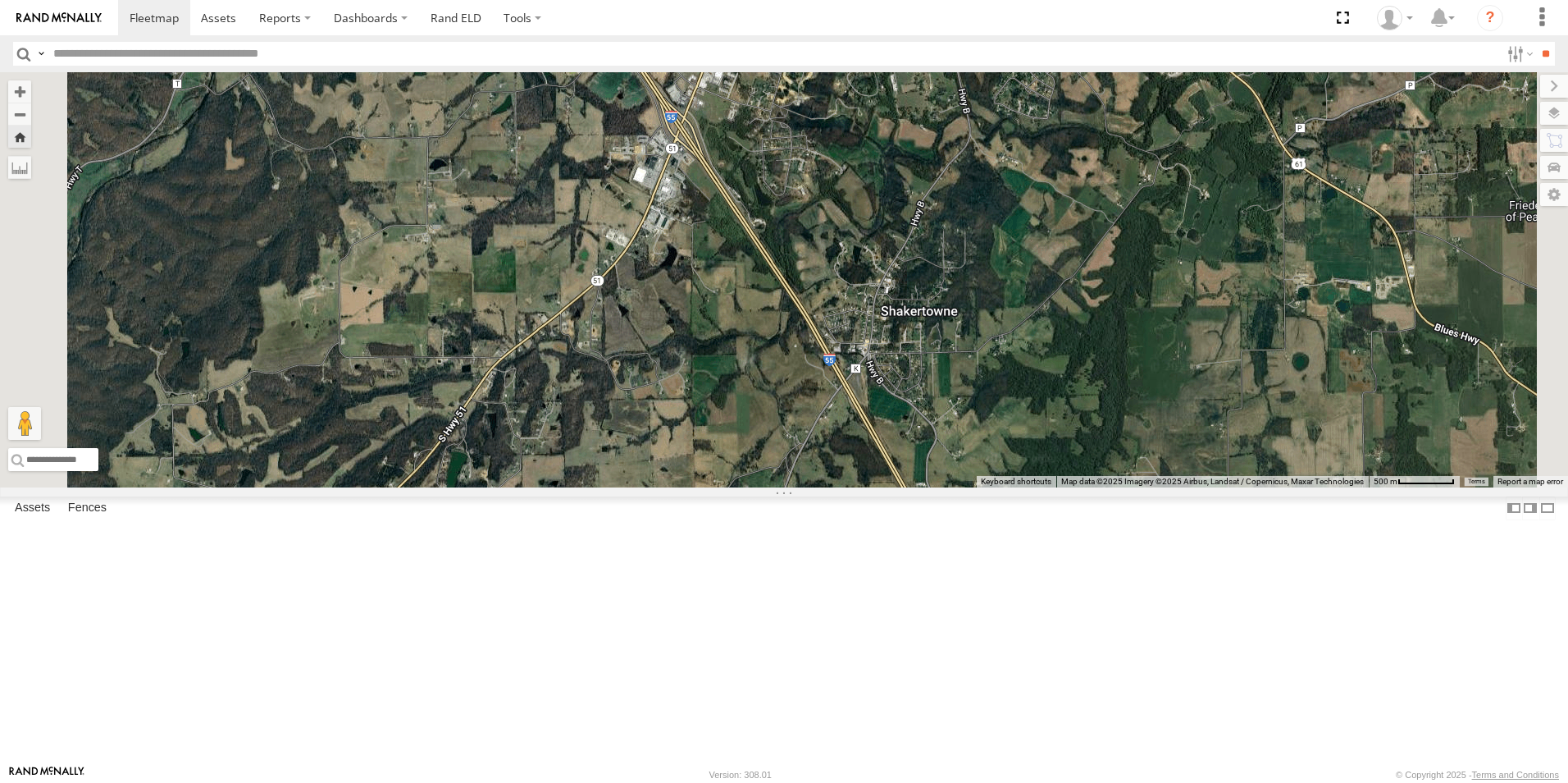
click at [0, 0] on span at bounding box center [0, 0] width 0 height 0
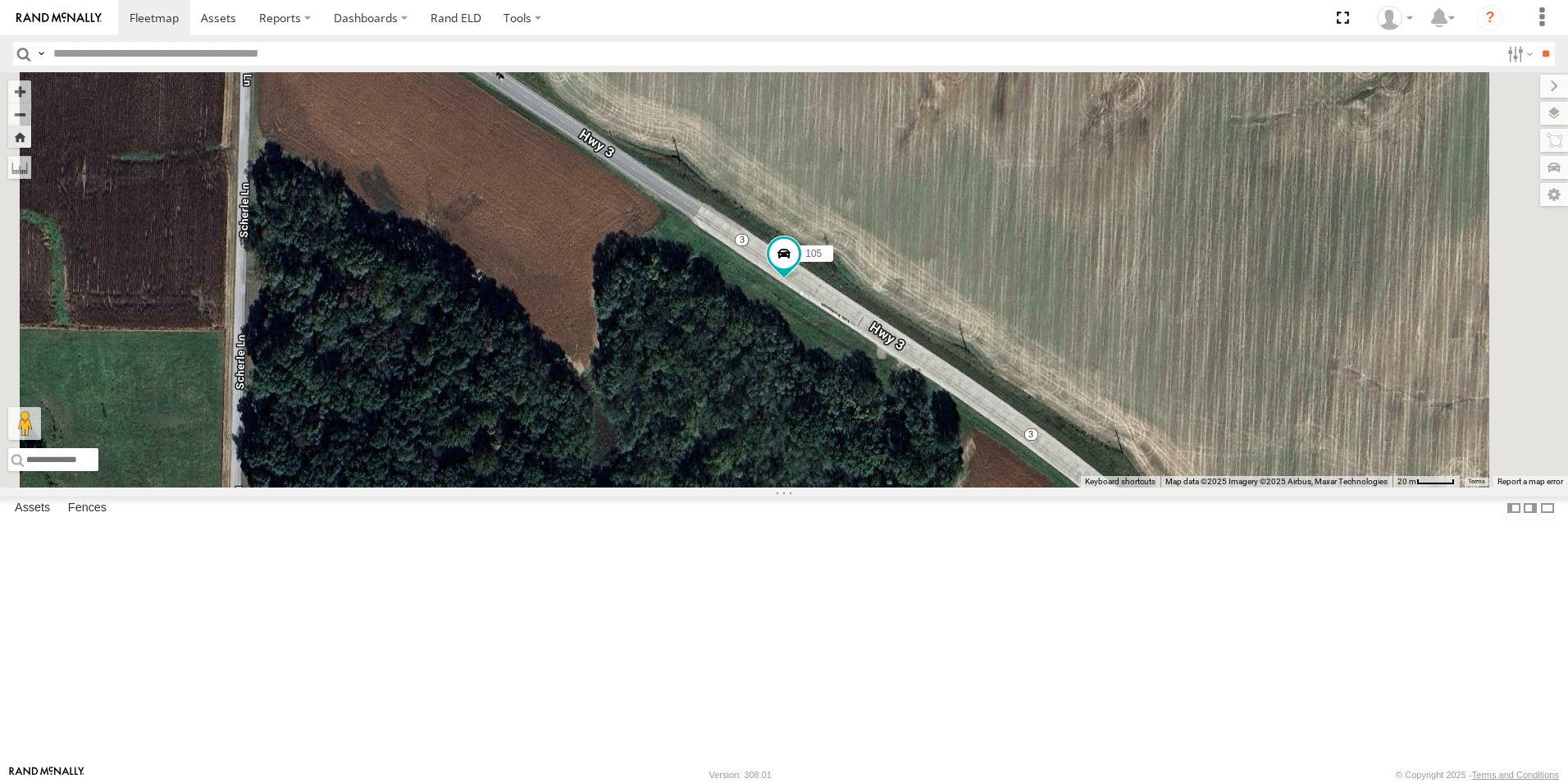
click at [0, 0] on span at bounding box center [0, 0] width 0 height 0
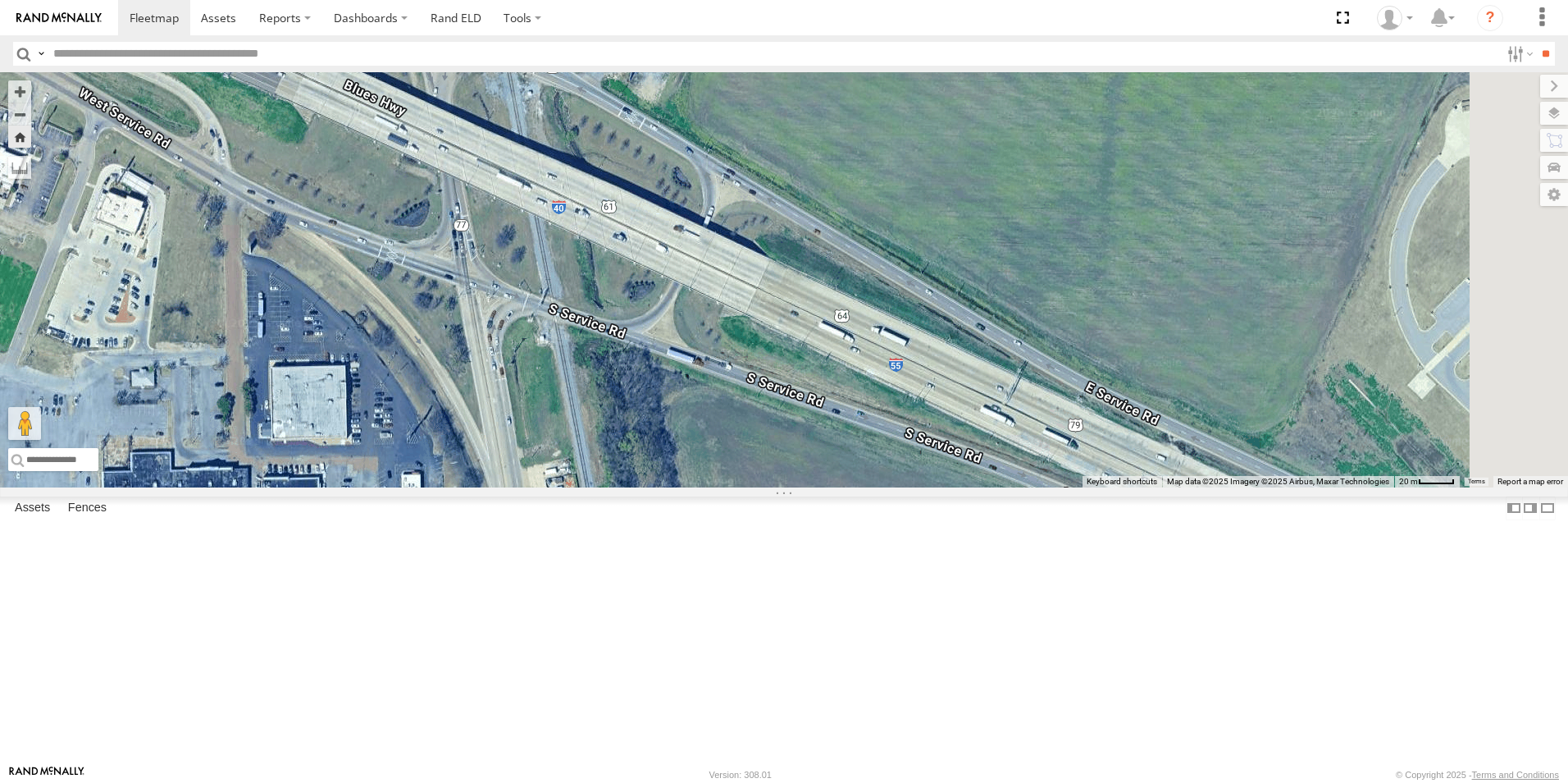
click at [0, 0] on span at bounding box center [0, 0] width 0 height 0
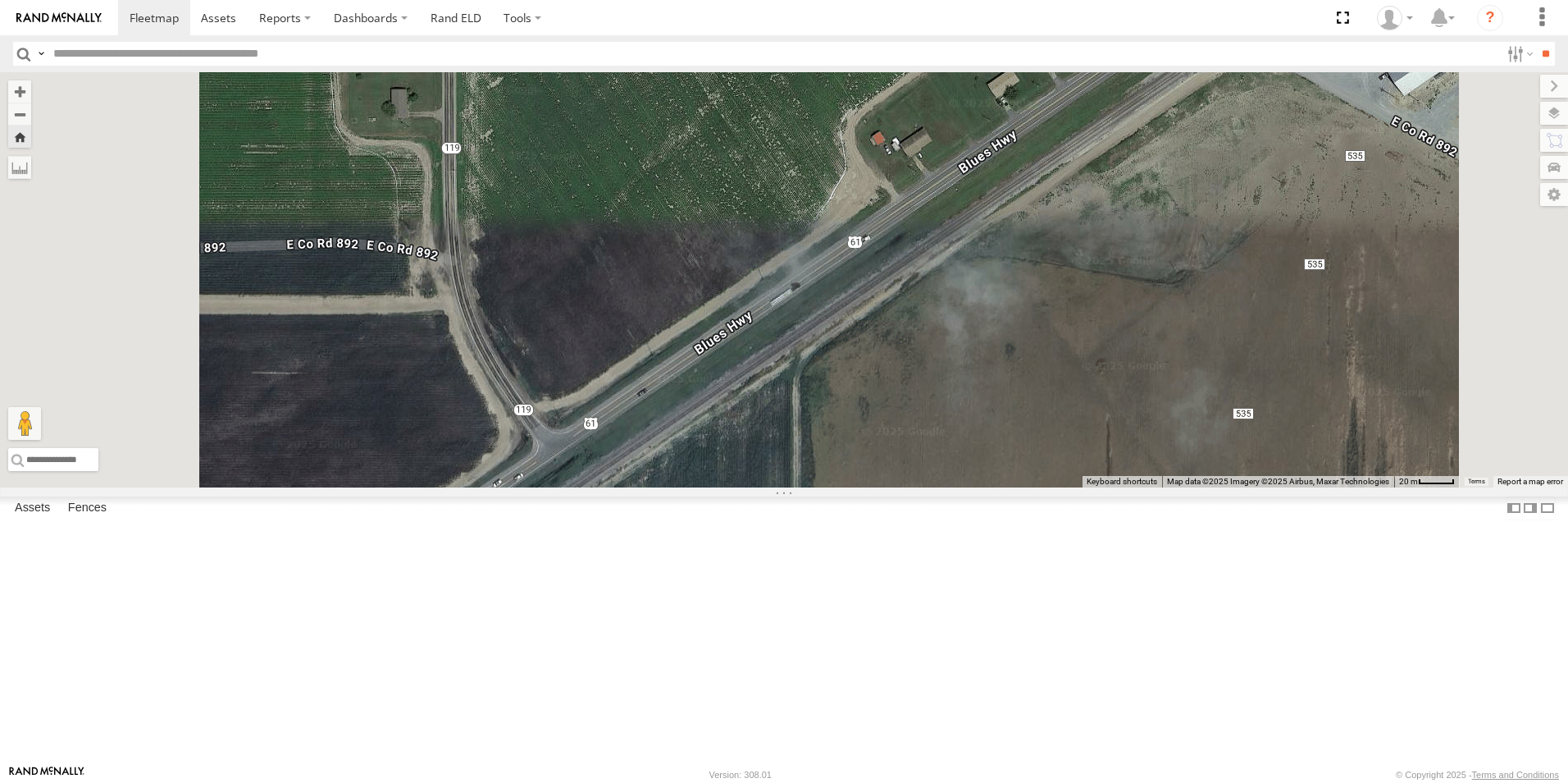
scroll to position [151, 0]
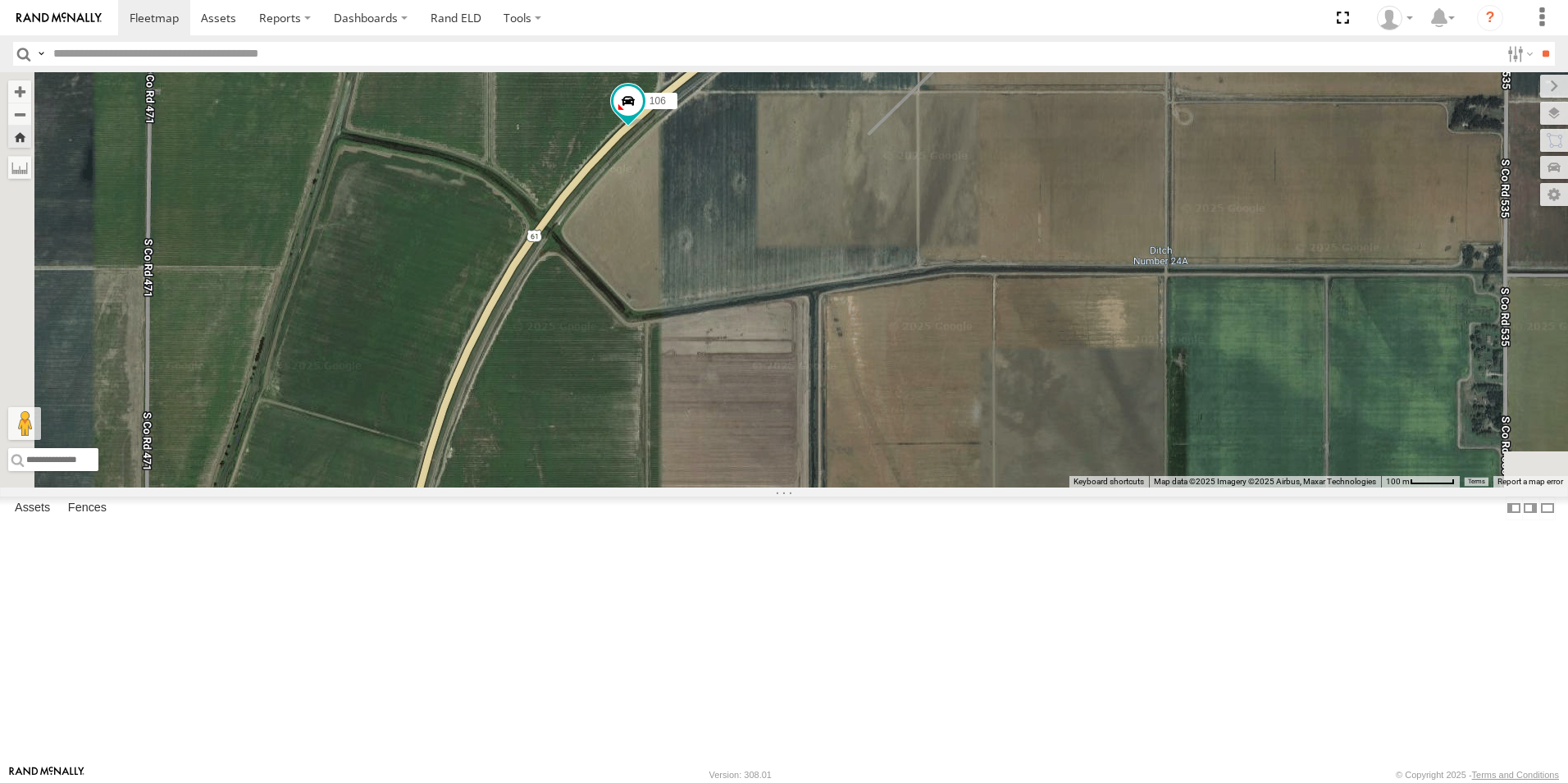
drag, startPoint x: 643, startPoint y: 528, endPoint x: 1011, endPoint y: 95, distance: 568.3
click at [1011, 96] on div "106" at bounding box center [784, 280] width 1568 height 415
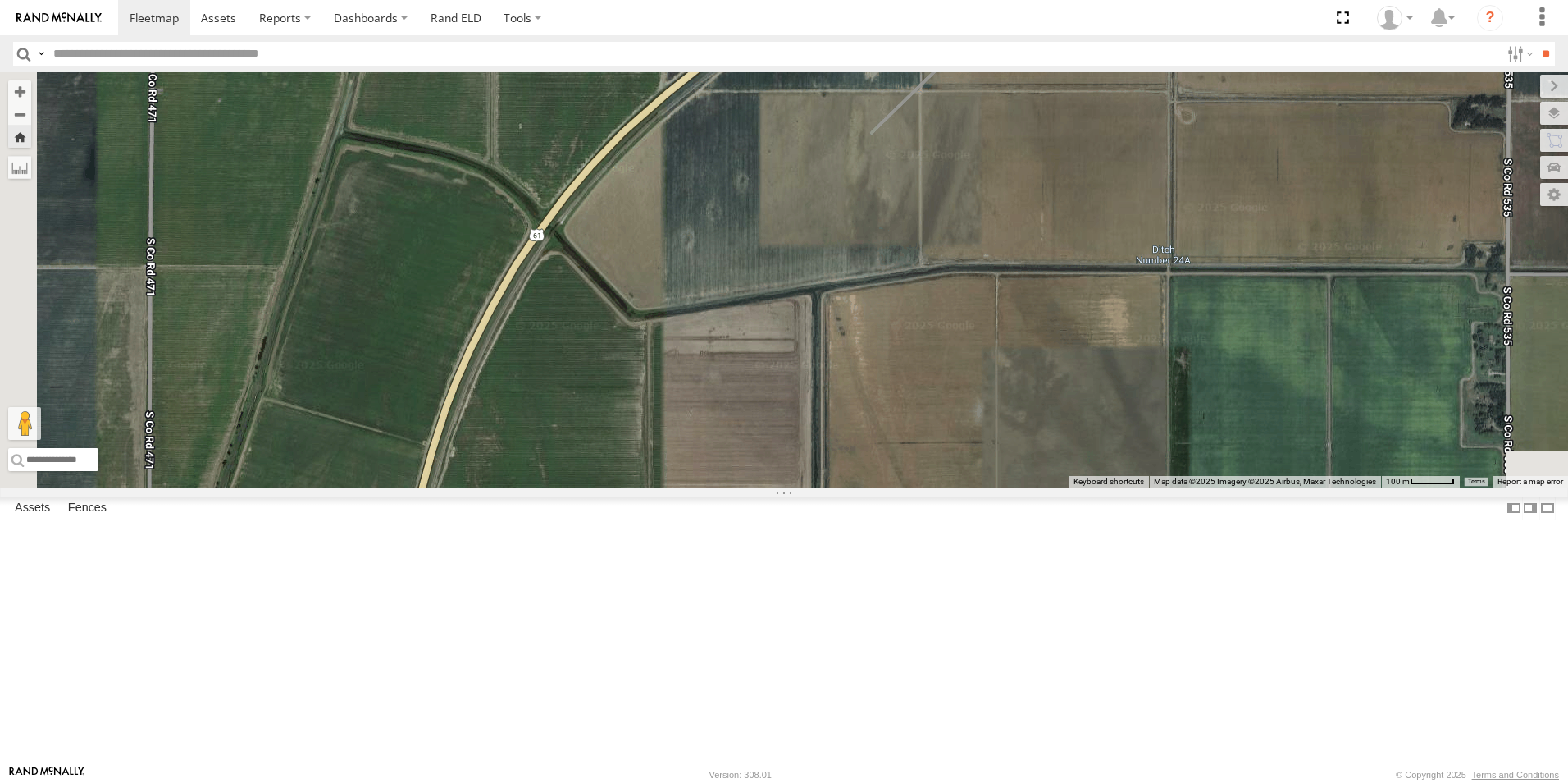
click at [0, 0] on span at bounding box center [0, 0] width 0 height 0
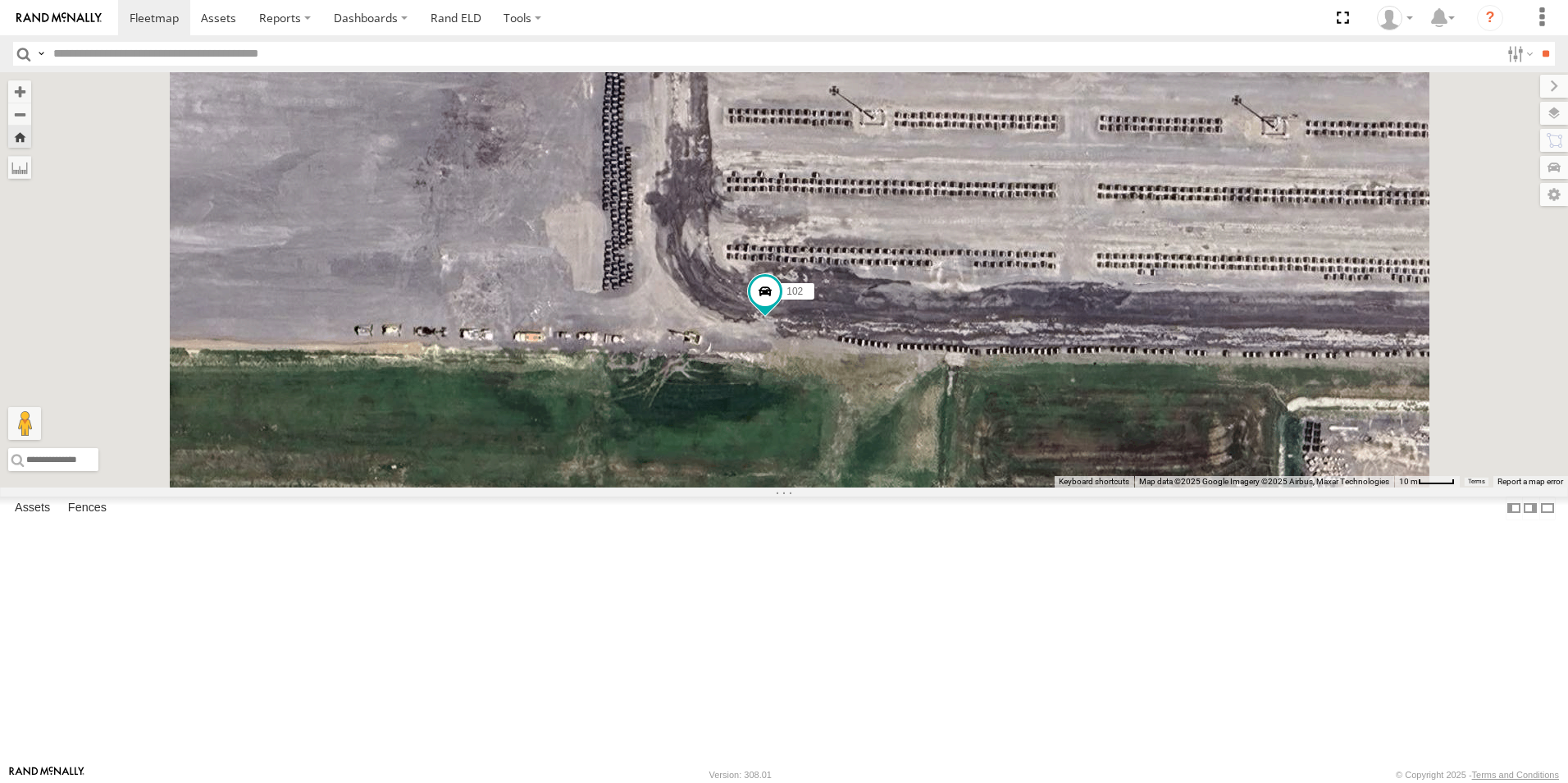
scroll to position [0, 0]
